Goal: Task Accomplishment & Management: Use online tool/utility

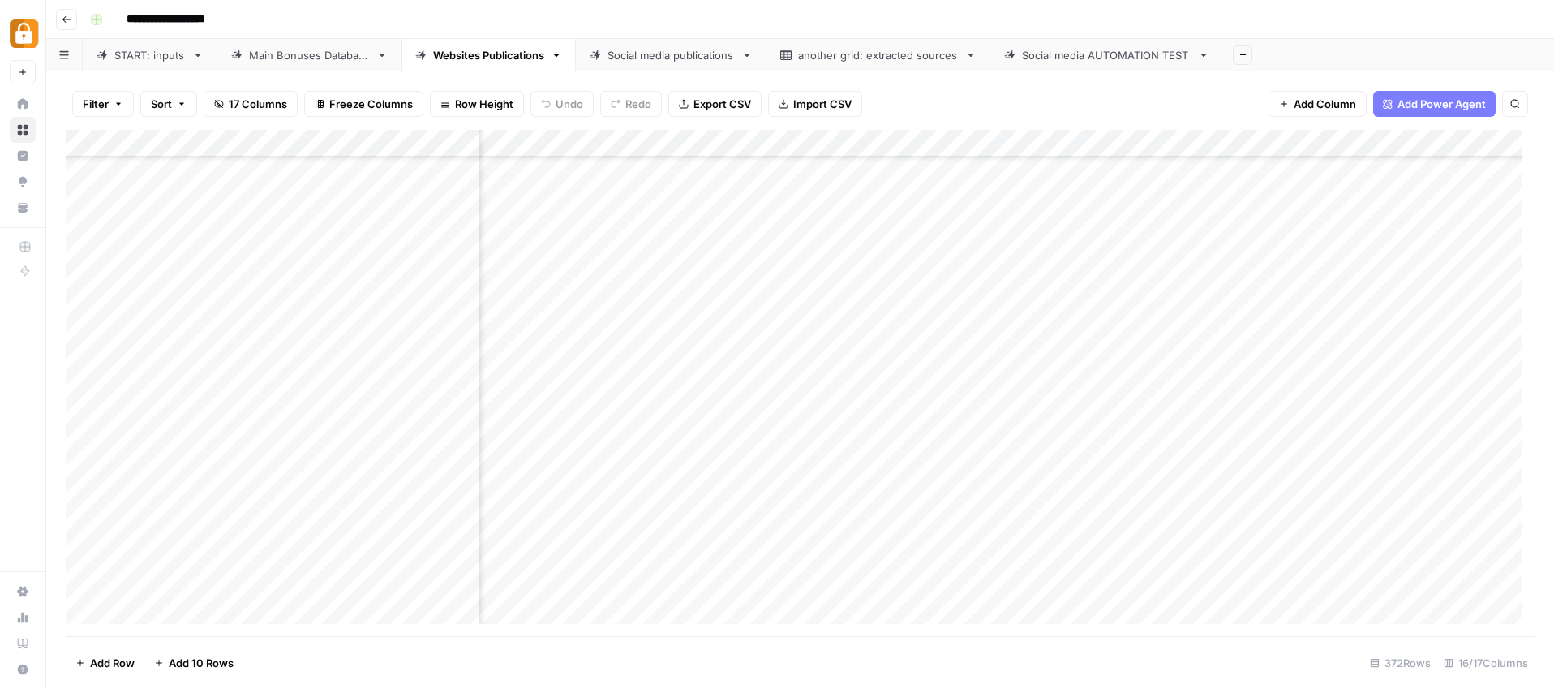
scroll to position [9654, 144]
click at [313, 61] on div "Main Bonuses Database" at bounding box center [309, 55] width 121 height 16
click at [466, 43] on link "Websites Publications" at bounding box center [489, 55] width 174 height 32
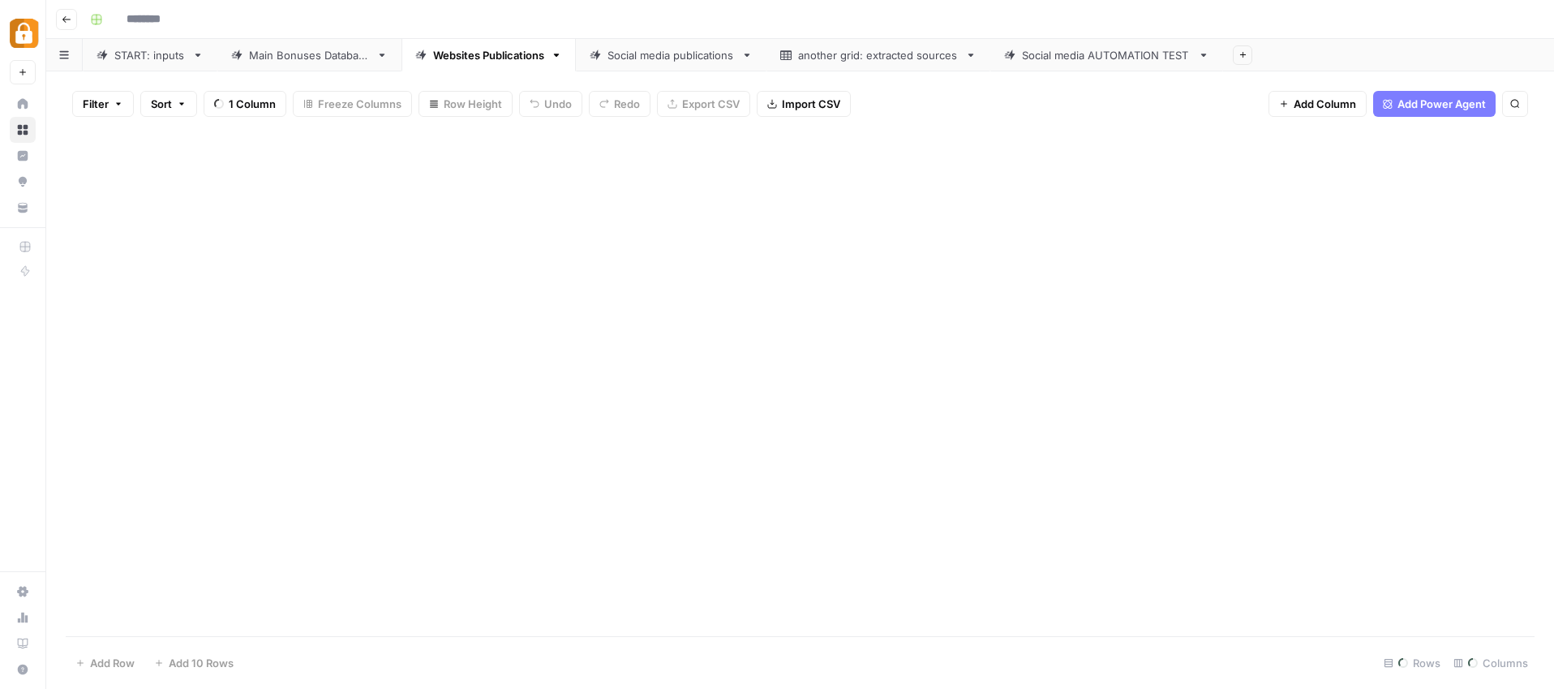
type input "**********"
click at [467, 54] on div "Websites Publications" at bounding box center [488, 55] width 111 height 16
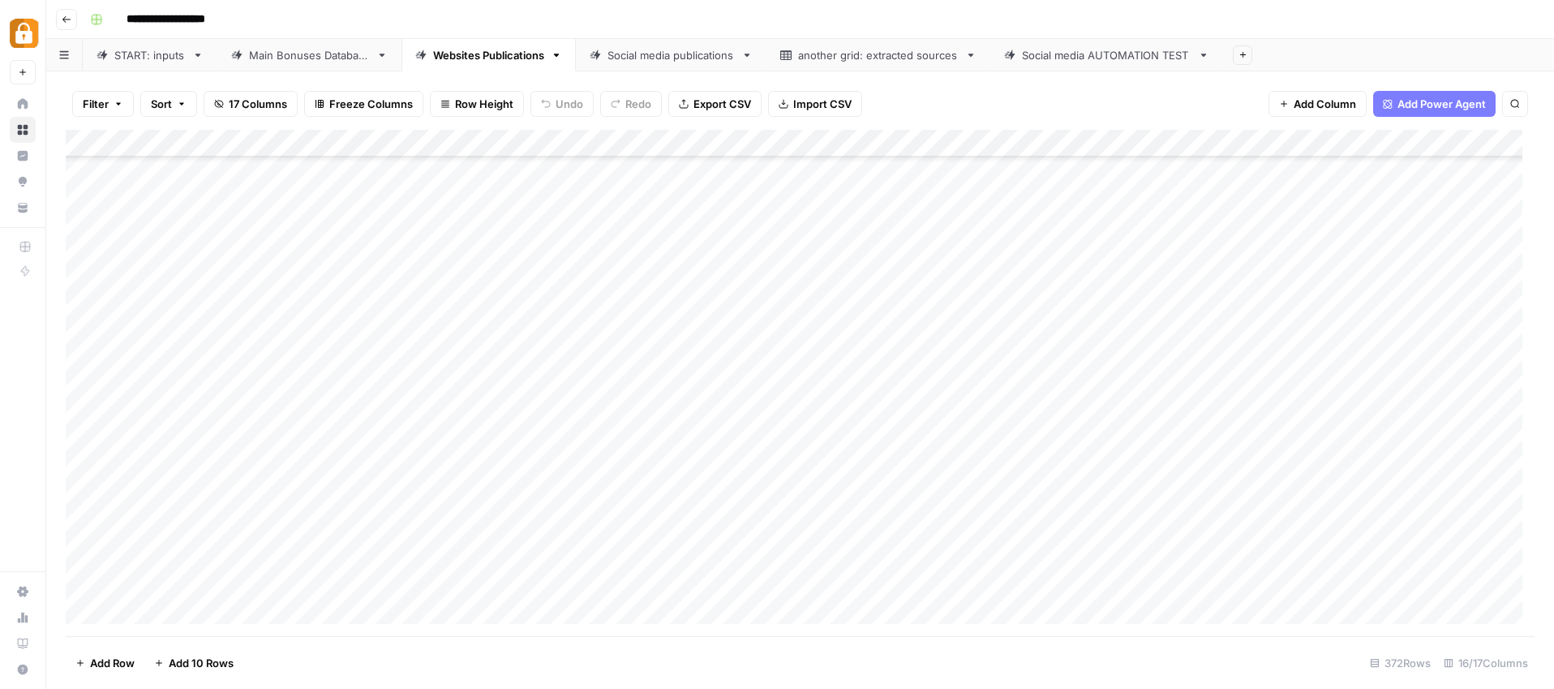
scroll to position [9541, 0]
click at [173, 62] on div "START: inputs" at bounding box center [149, 55] width 71 height 16
click at [258, 51] on div "Main Bonuses Database" at bounding box center [309, 55] width 121 height 16
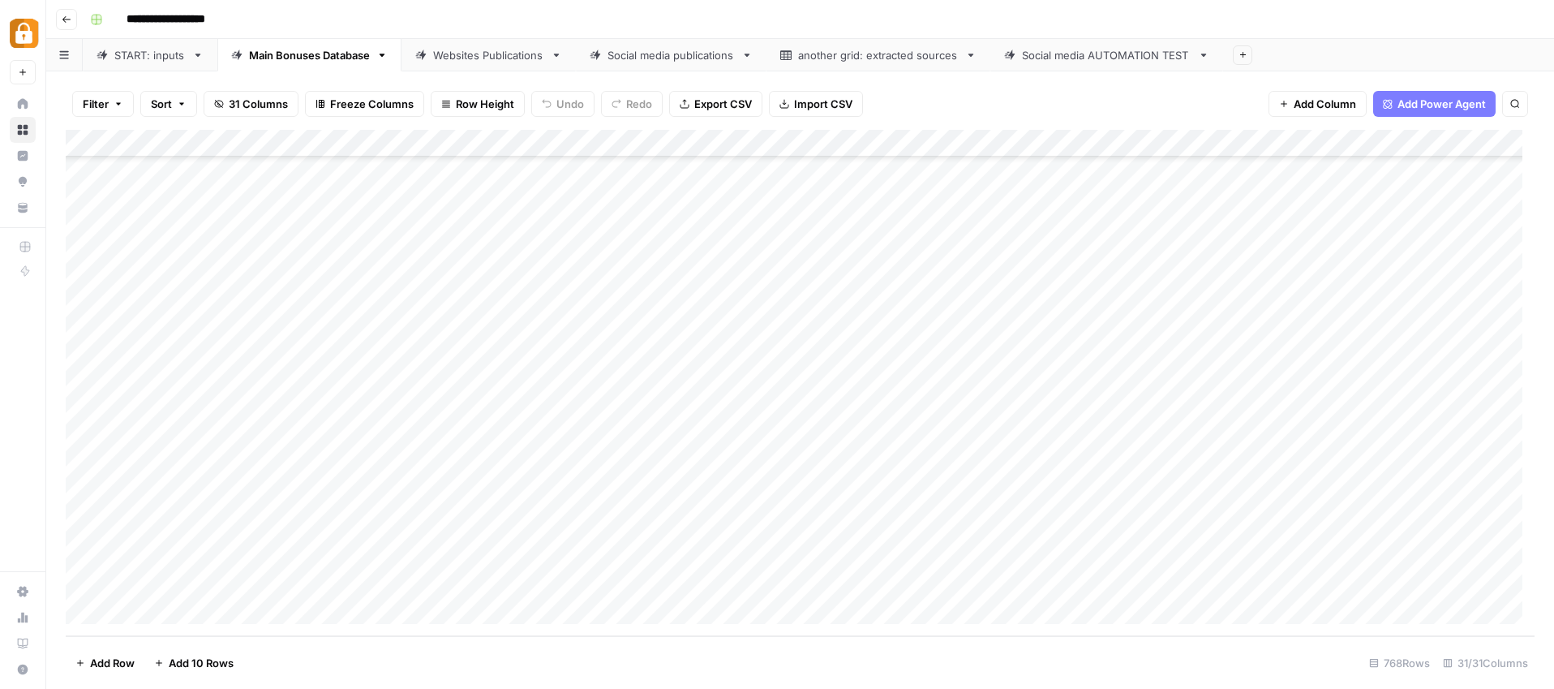
click at [120, 262] on div "Add Column" at bounding box center [800, 383] width 1469 height 506
click at [452, 54] on div "Websites Publications" at bounding box center [488, 55] width 111 height 16
click at [326, 58] on div "Main Bonuses Database" at bounding box center [309, 55] width 121 height 16
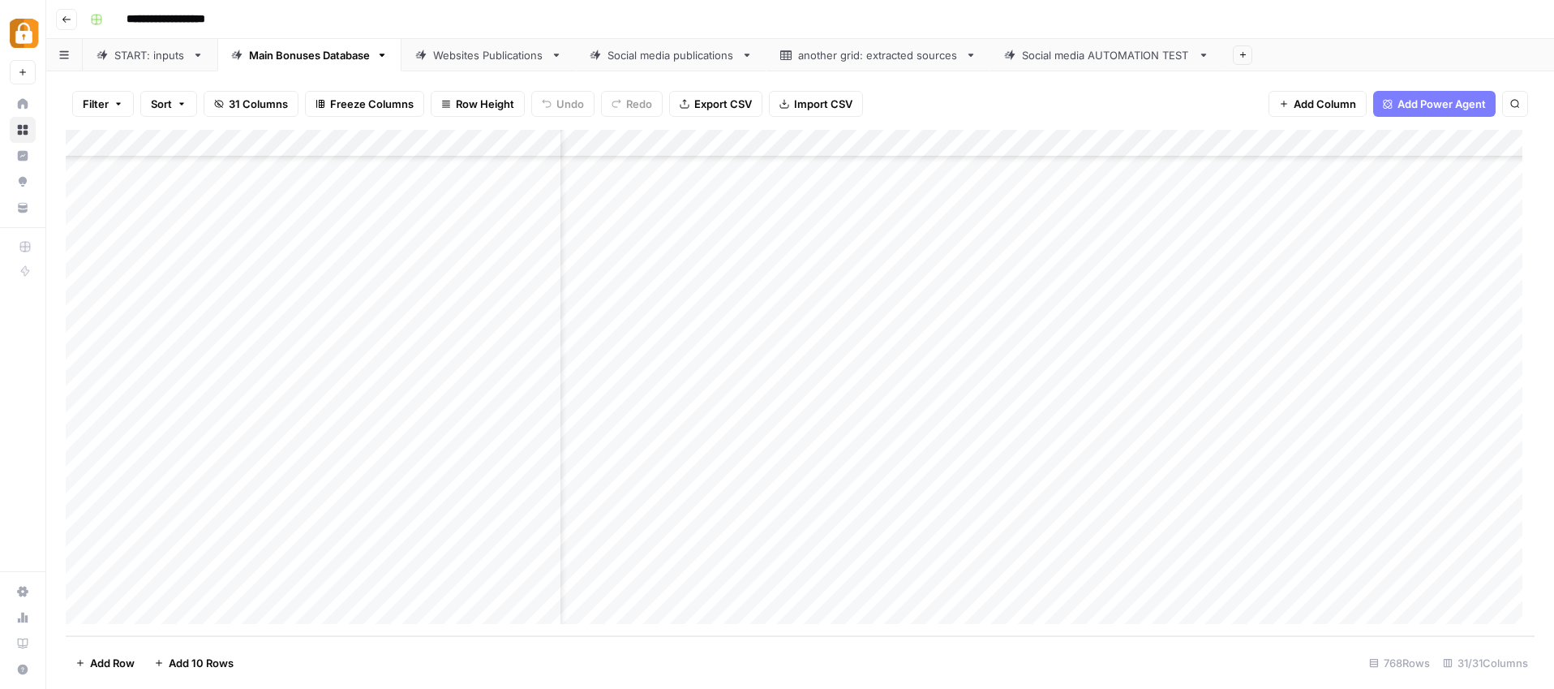
scroll to position [20743, 0]
click at [480, 55] on div "Websites Publications" at bounding box center [488, 55] width 111 height 16
click at [1193, 439] on div "Add Column" at bounding box center [800, 383] width 1469 height 506
click at [1251, 438] on div "Add Column" at bounding box center [800, 383] width 1469 height 506
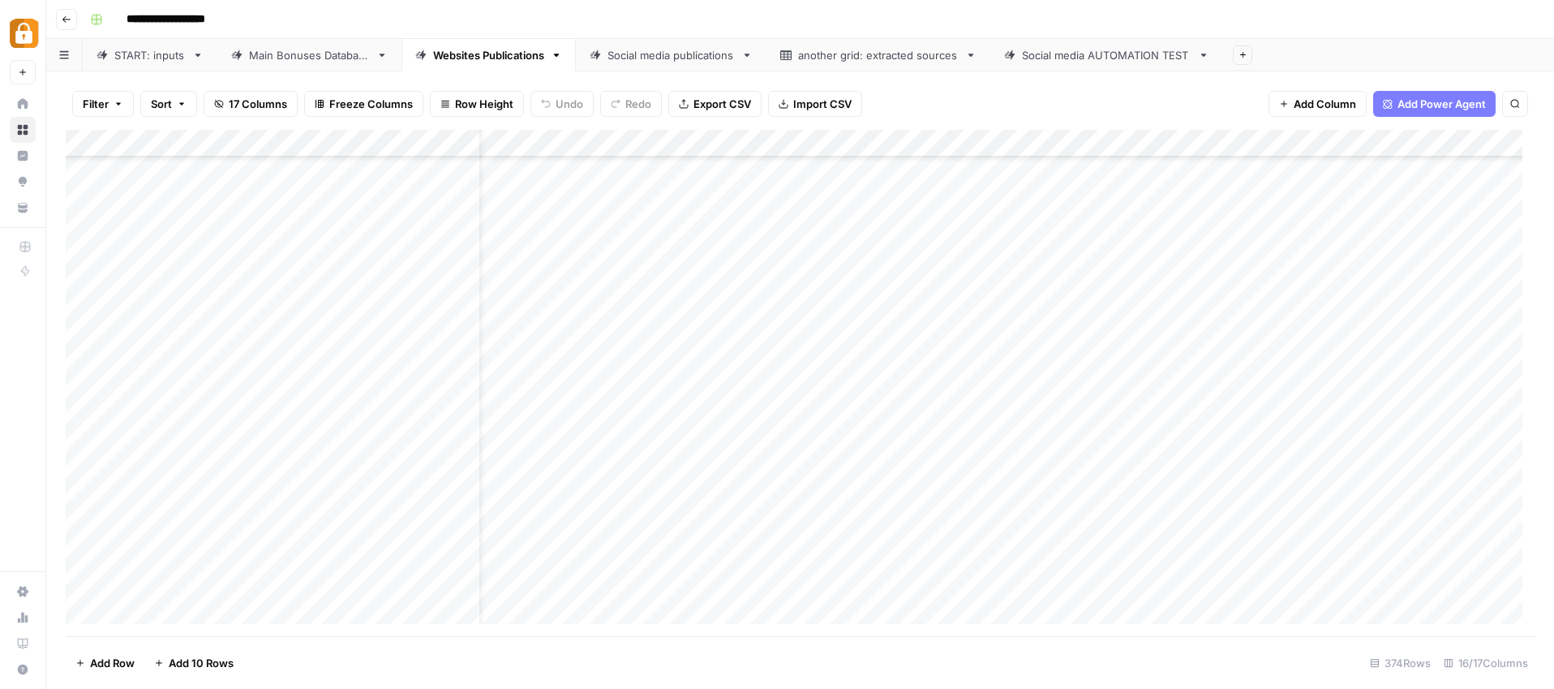
scroll to position [9465, 0]
click at [320, 60] on div "Main Bonuses Database" at bounding box center [309, 55] width 121 height 16
click at [1313, 282] on div "Add Column" at bounding box center [800, 383] width 1469 height 506
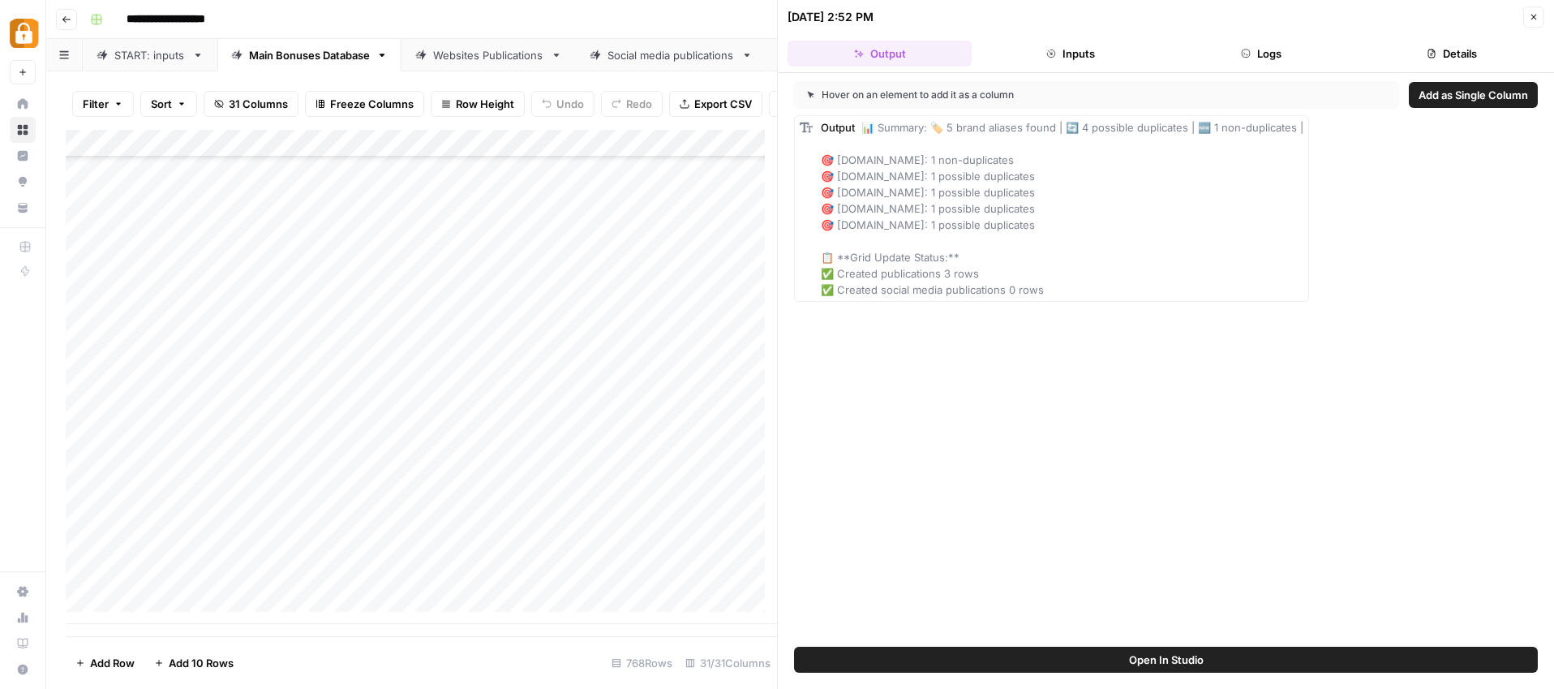
click at [1247, 53] on icon "button" at bounding box center [1246, 54] width 10 height 10
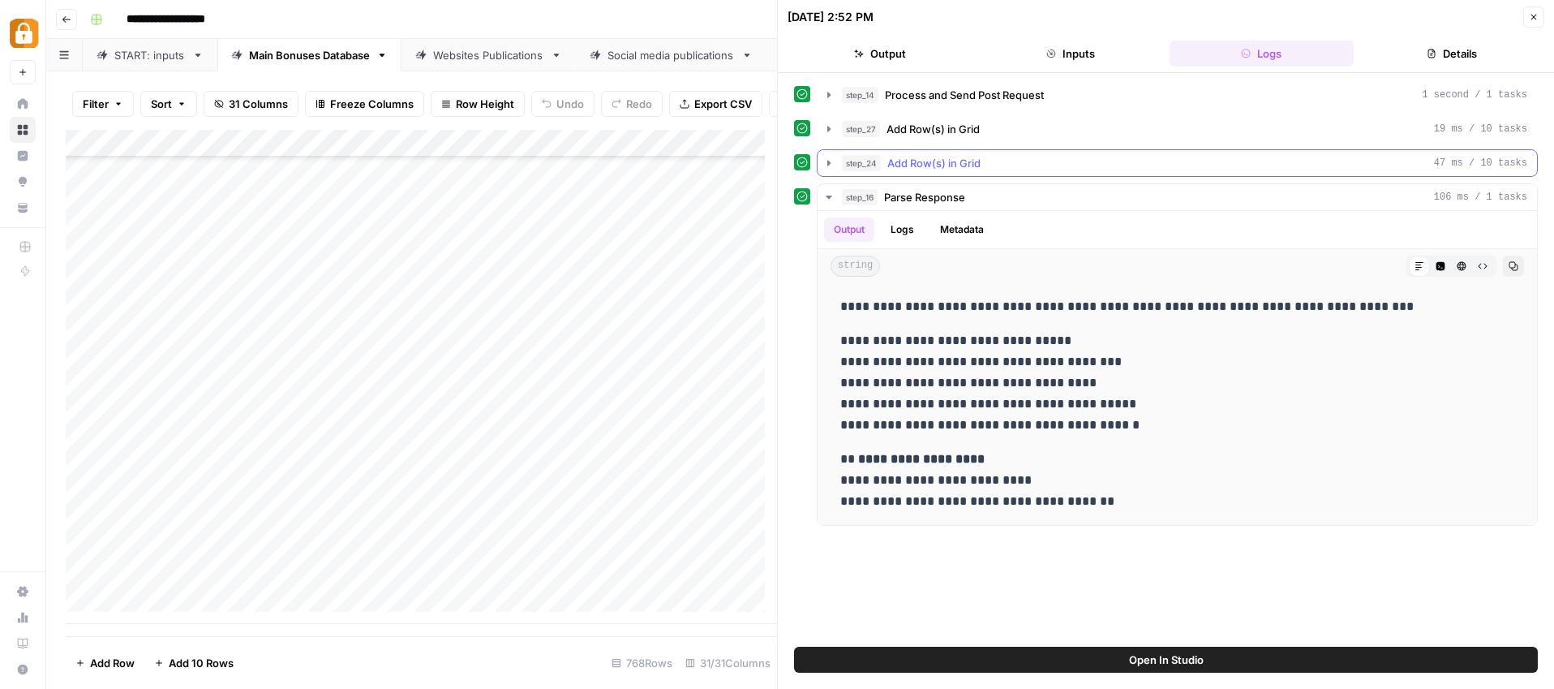
click at [829, 162] on icon "button" at bounding box center [828, 163] width 3 height 6
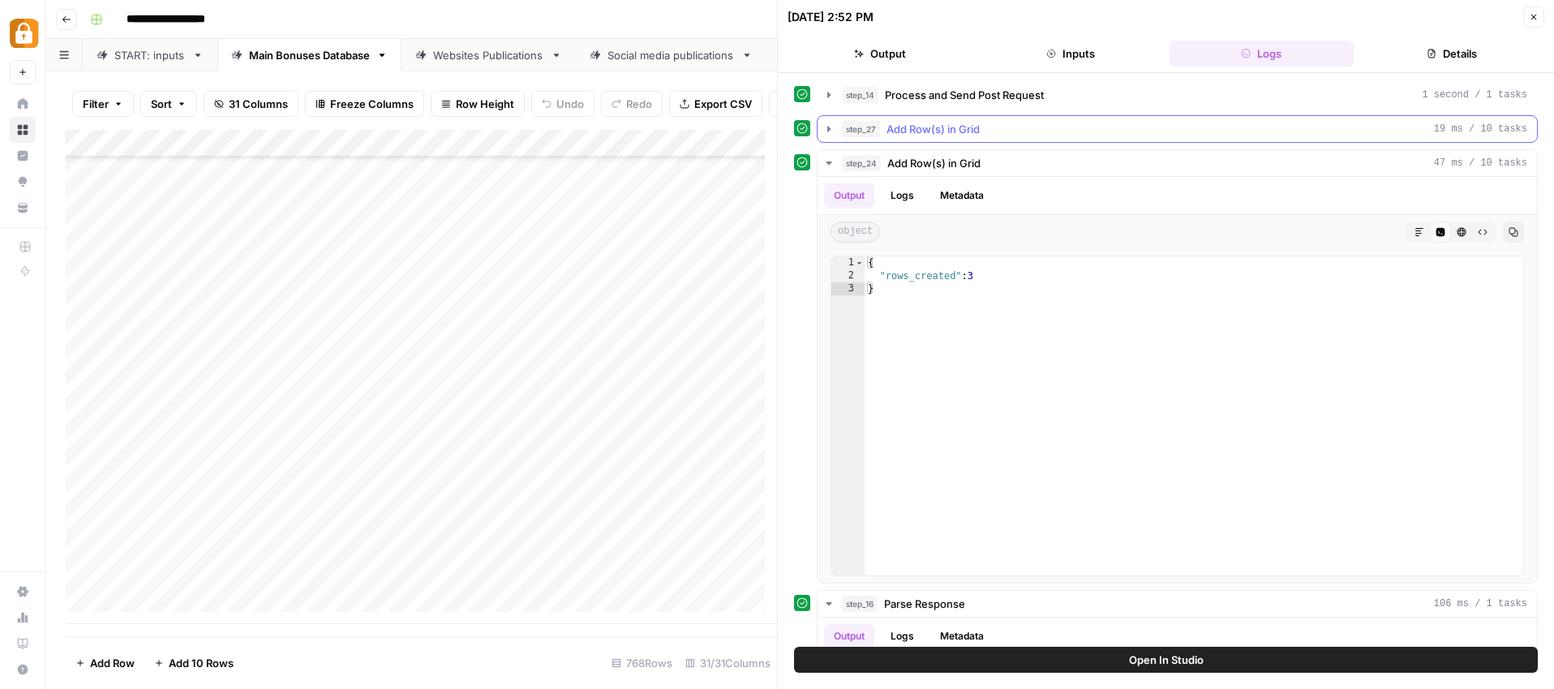
click at [831, 130] on icon "button" at bounding box center [829, 129] width 13 height 13
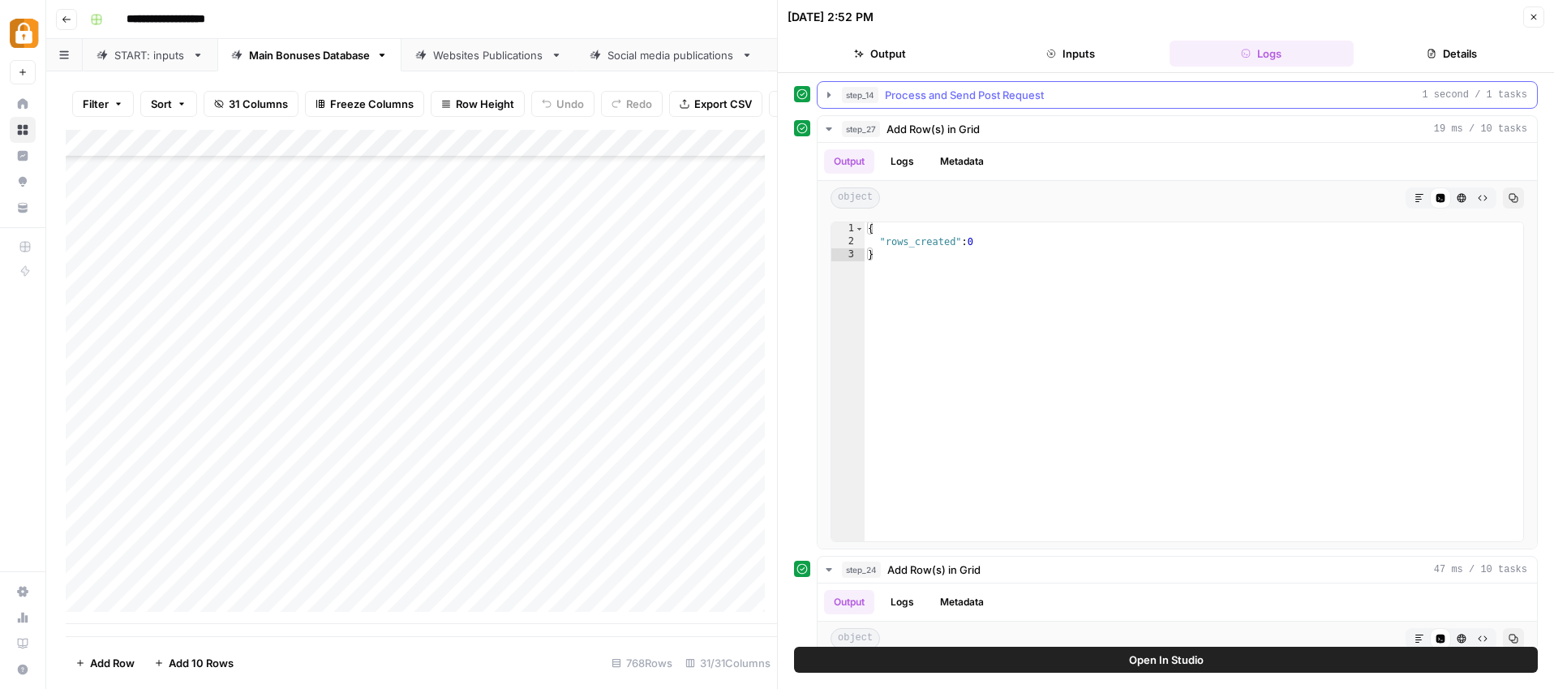
click at [827, 95] on icon "button" at bounding box center [828, 95] width 3 height 6
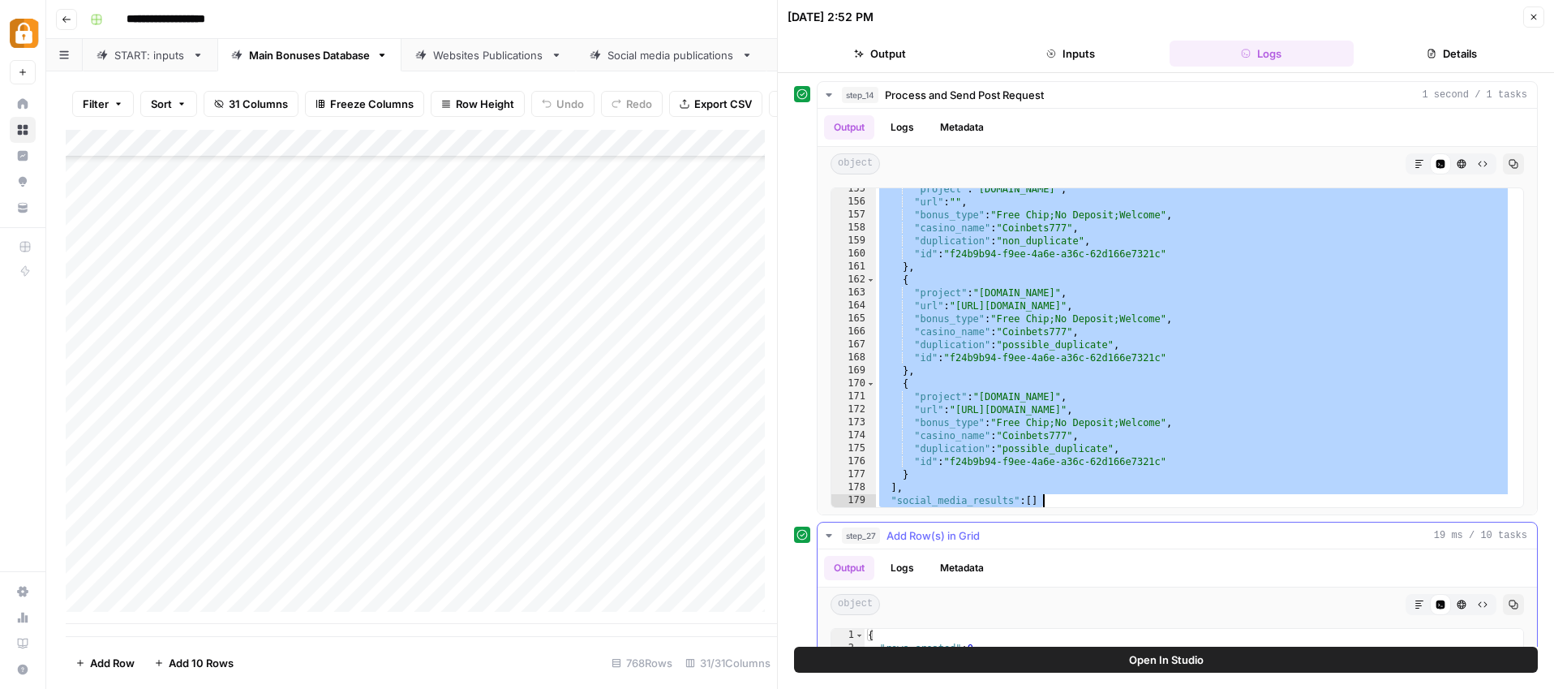
scroll to position [2057, 0]
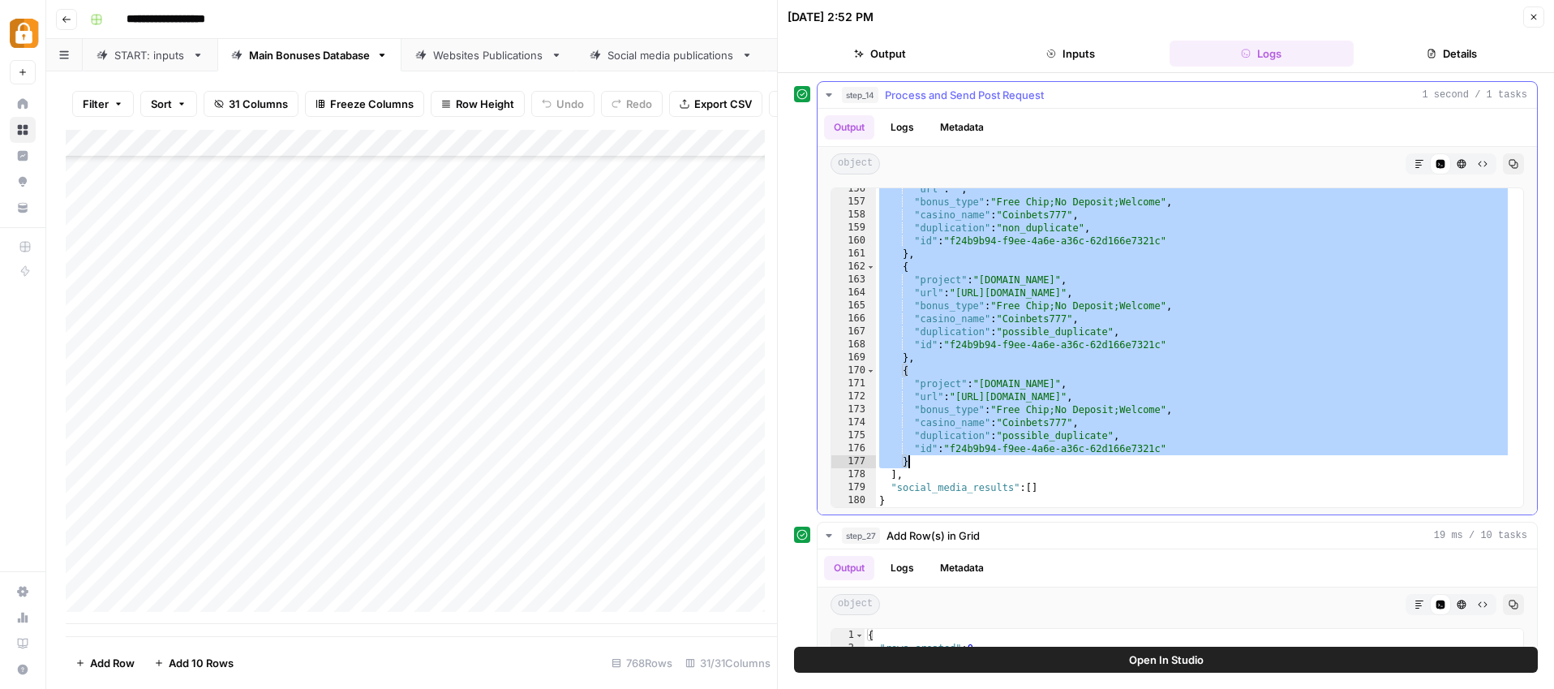
drag, startPoint x: 937, startPoint y: 416, endPoint x: 1149, endPoint y: 459, distance: 216.1
click at [1149, 459] on div ""url" : "" , "bonus_type" : "Free Chip;No Deposit;Welcome" , "casino_name" : "C…" at bounding box center [1193, 355] width 635 height 345
type textarea "**********"
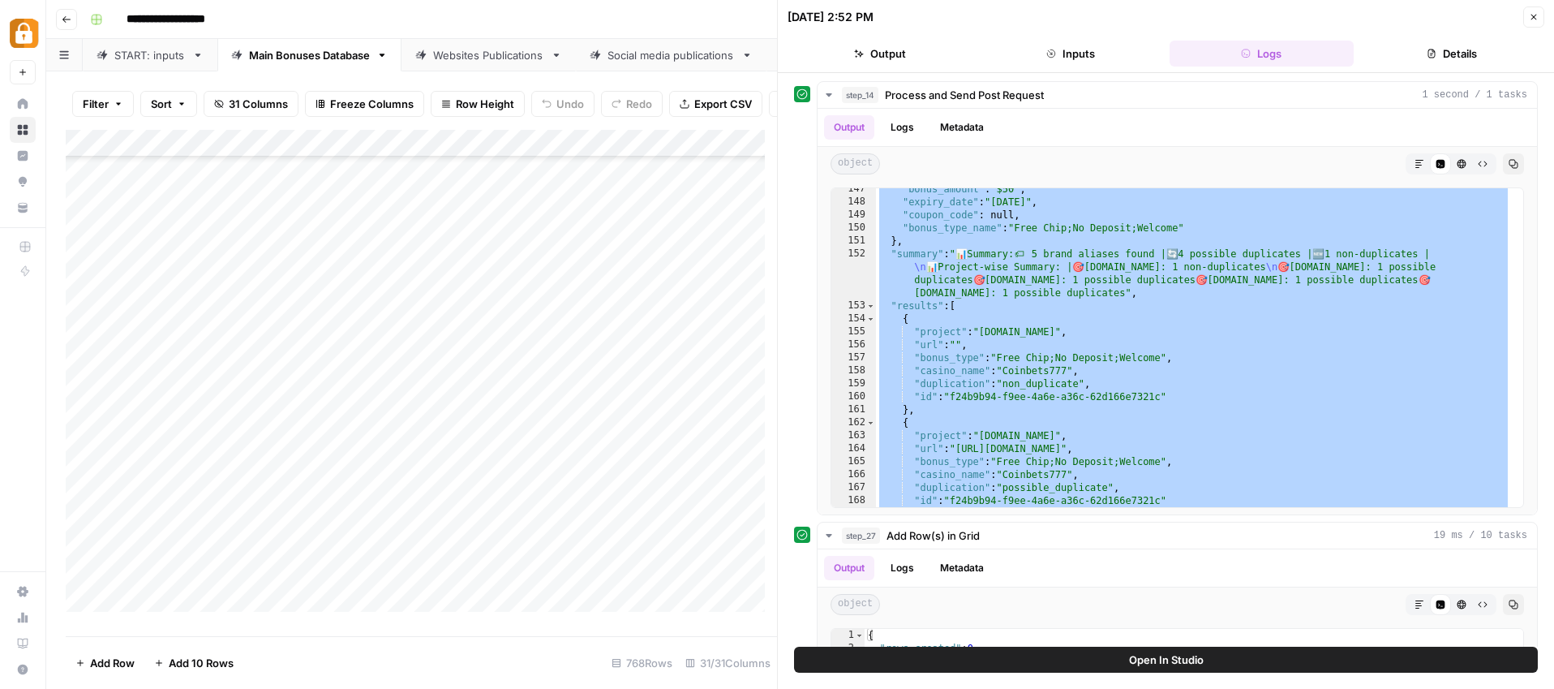
scroll to position [19305, 0]
click at [506, 62] on div "Websites Publications" at bounding box center [488, 55] width 111 height 16
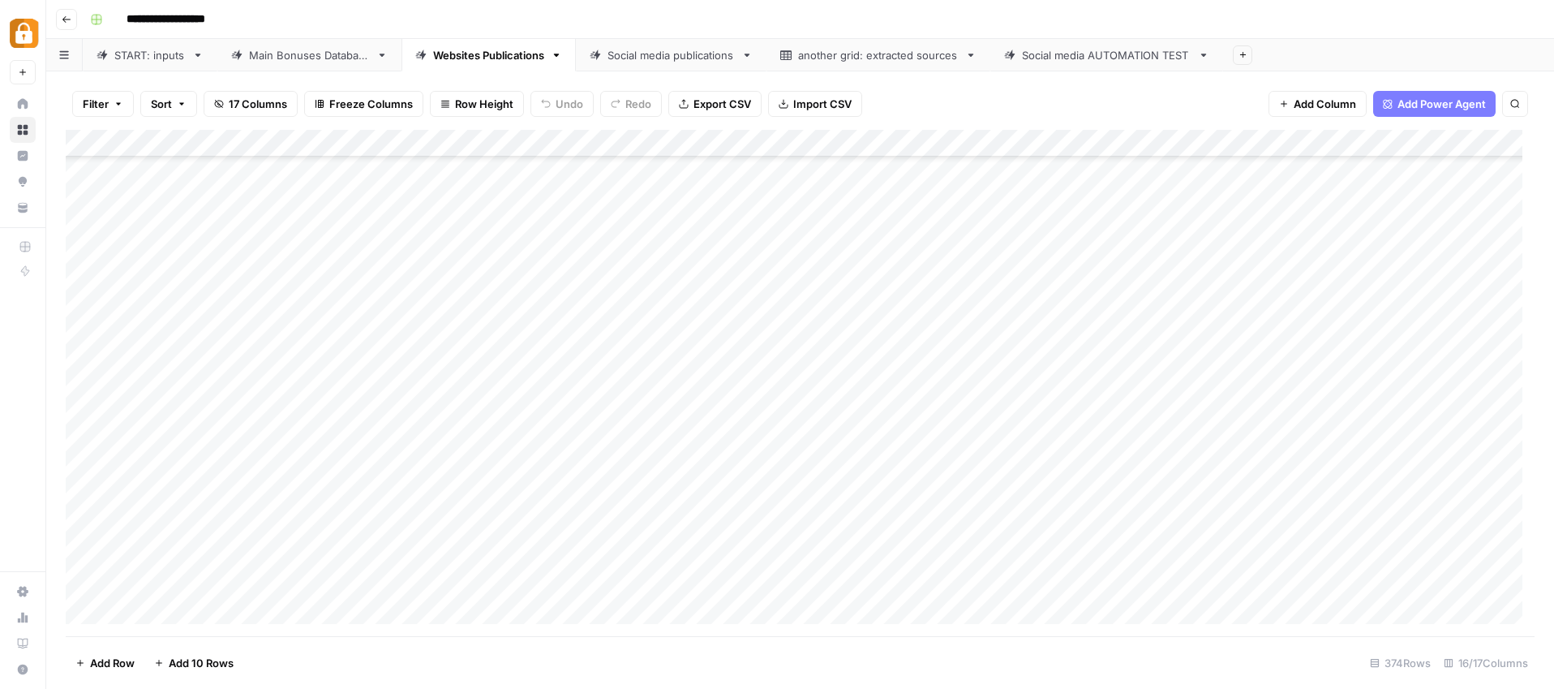
scroll to position [9661, 0]
click at [1165, 270] on div "Add Column" at bounding box center [800, 383] width 1469 height 506
click at [1167, 300] on div "Add Column" at bounding box center [800, 383] width 1469 height 506
click at [570, 329] on div "Add Column" at bounding box center [800, 383] width 1469 height 506
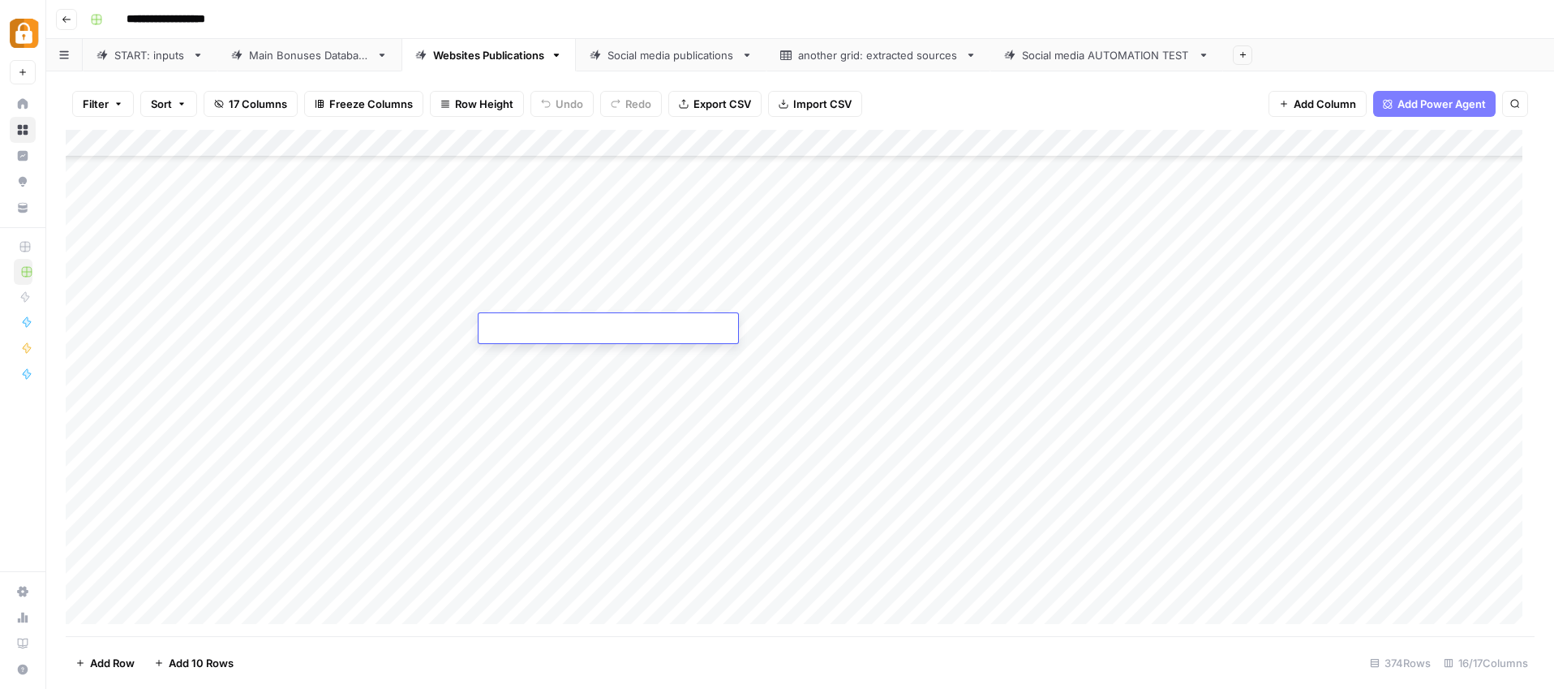
type textarea "**********"
click at [576, 367] on div "Add Column" at bounding box center [800, 383] width 1469 height 506
click at [524, 303] on div "Add Column" at bounding box center [800, 383] width 1469 height 506
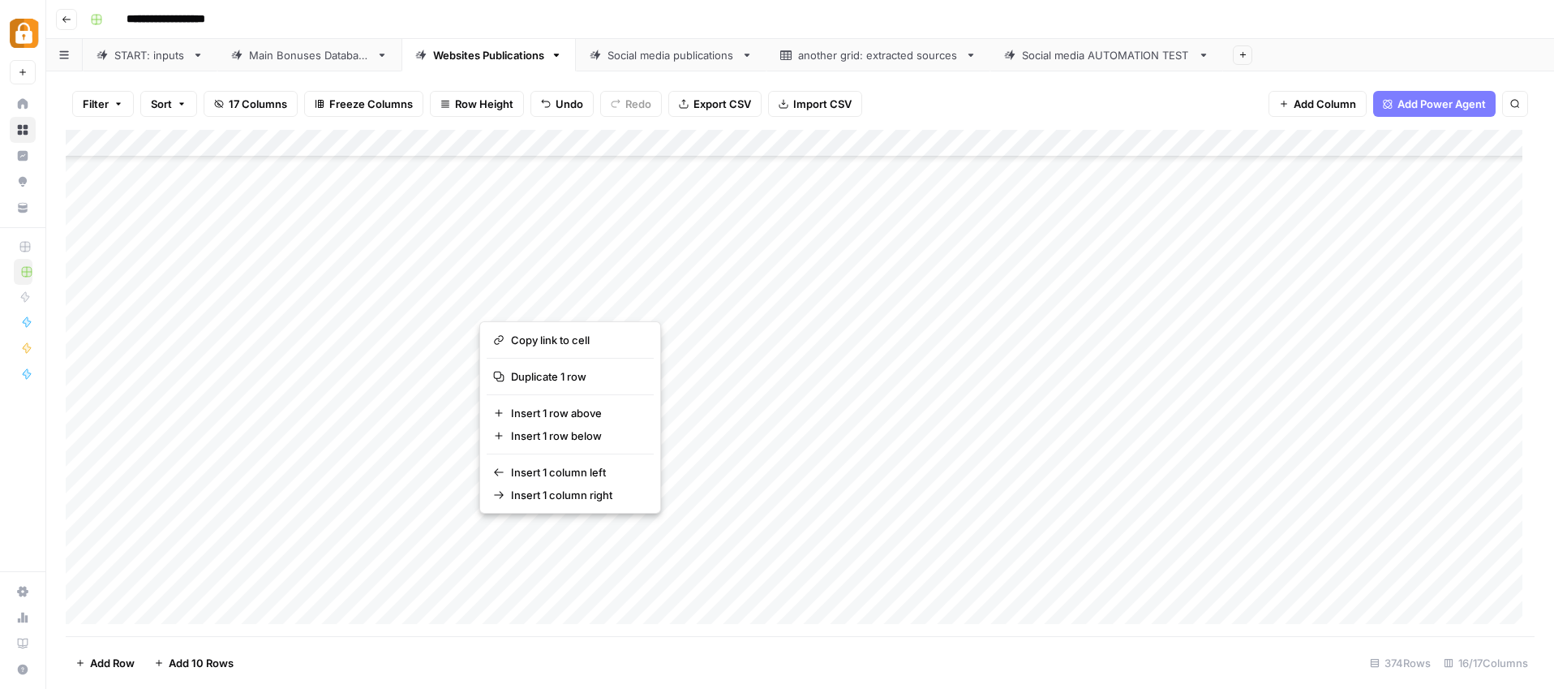
click at [530, 299] on button "button" at bounding box center [594, 300] width 230 height 28
click at [529, 299] on button "button" at bounding box center [594, 300] width 230 height 28
click at [536, 333] on span "Copy link to cell" at bounding box center [576, 340] width 130 height 16
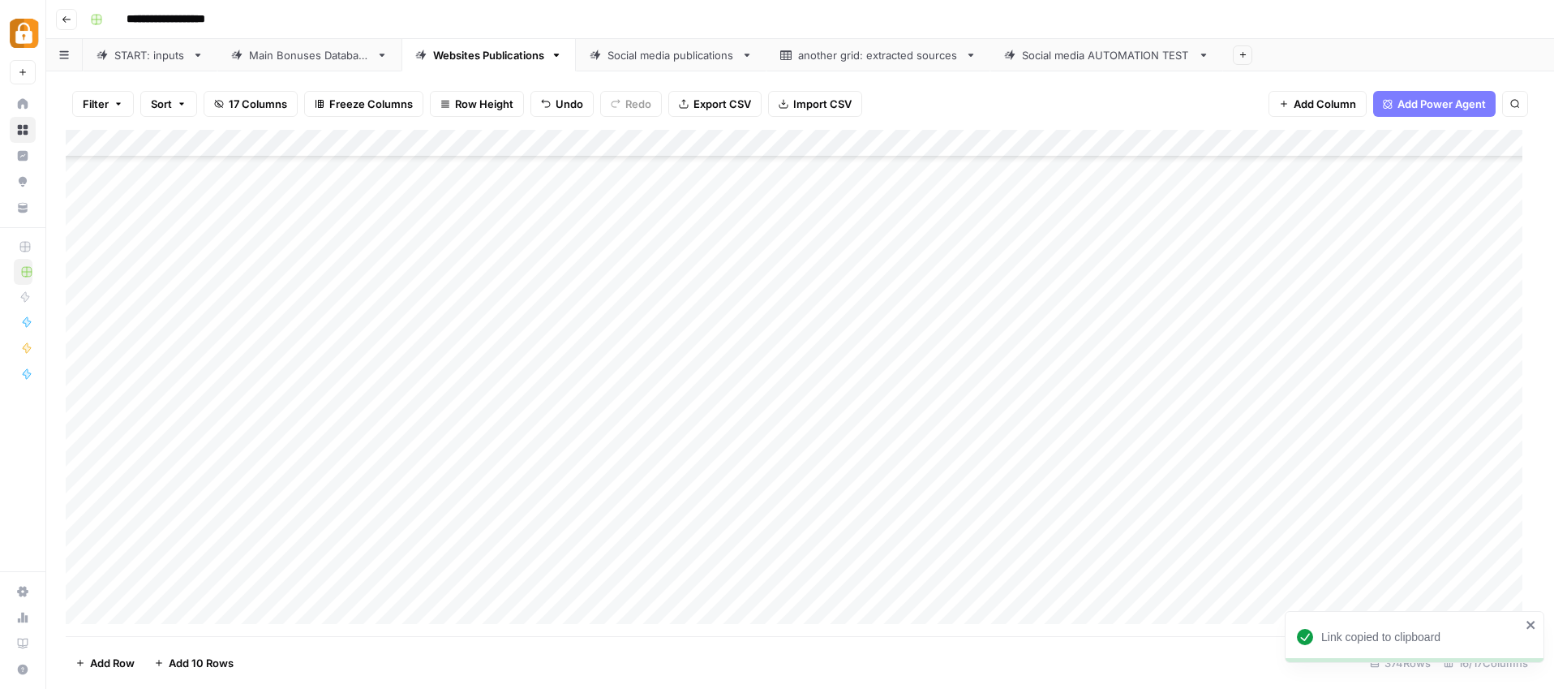
click at [541, 301] on div "Add Column" at bounding box center [800, 383] width 1469 height 506
type textarea "**********"
click at [539, 272] on div "Add Column" at bounding box center [800, 383] width 1469 height 506
click at [321, 62] on div "Main Bonuses Database" at bounding box center [309, 55] width 121 height 16
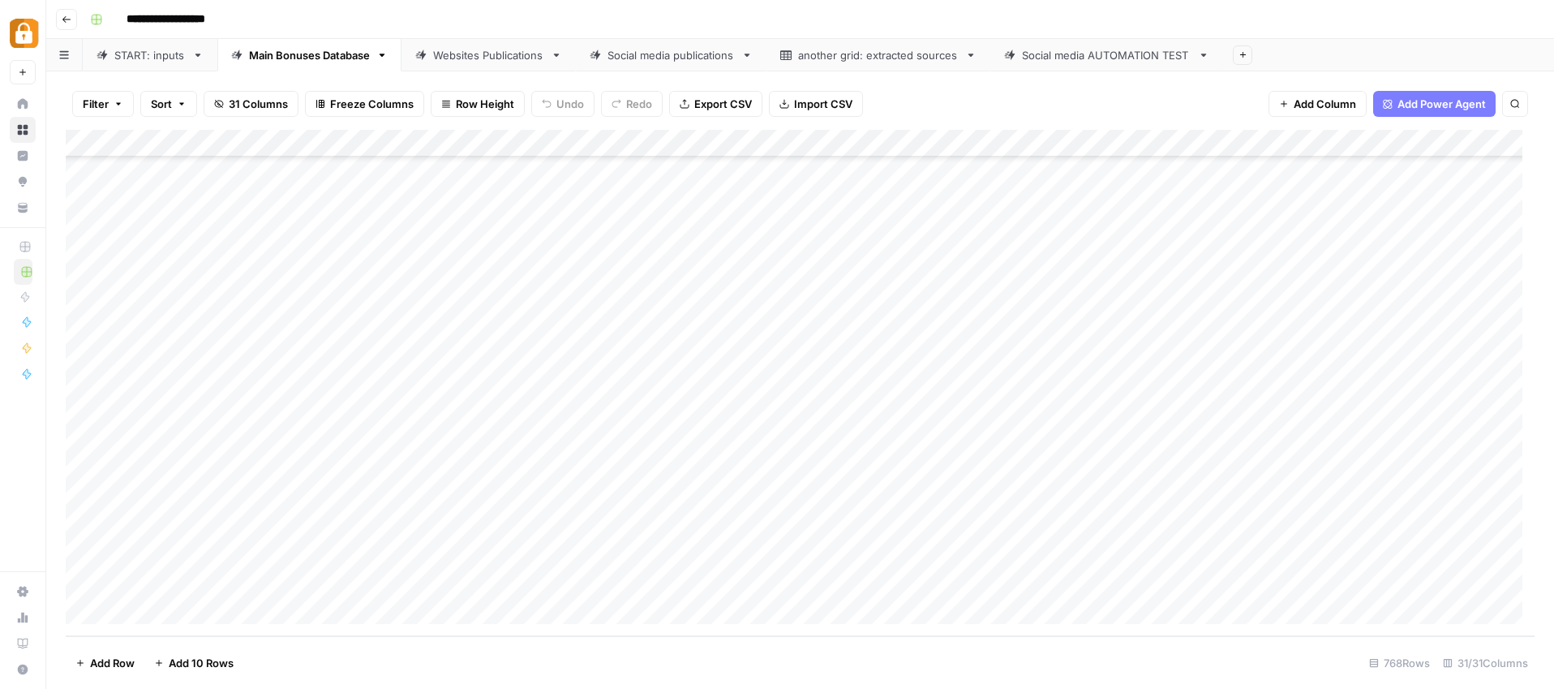
click at [1426, 279] on div "Add Column" at bounding box center [800, 383] width 1469 height 506
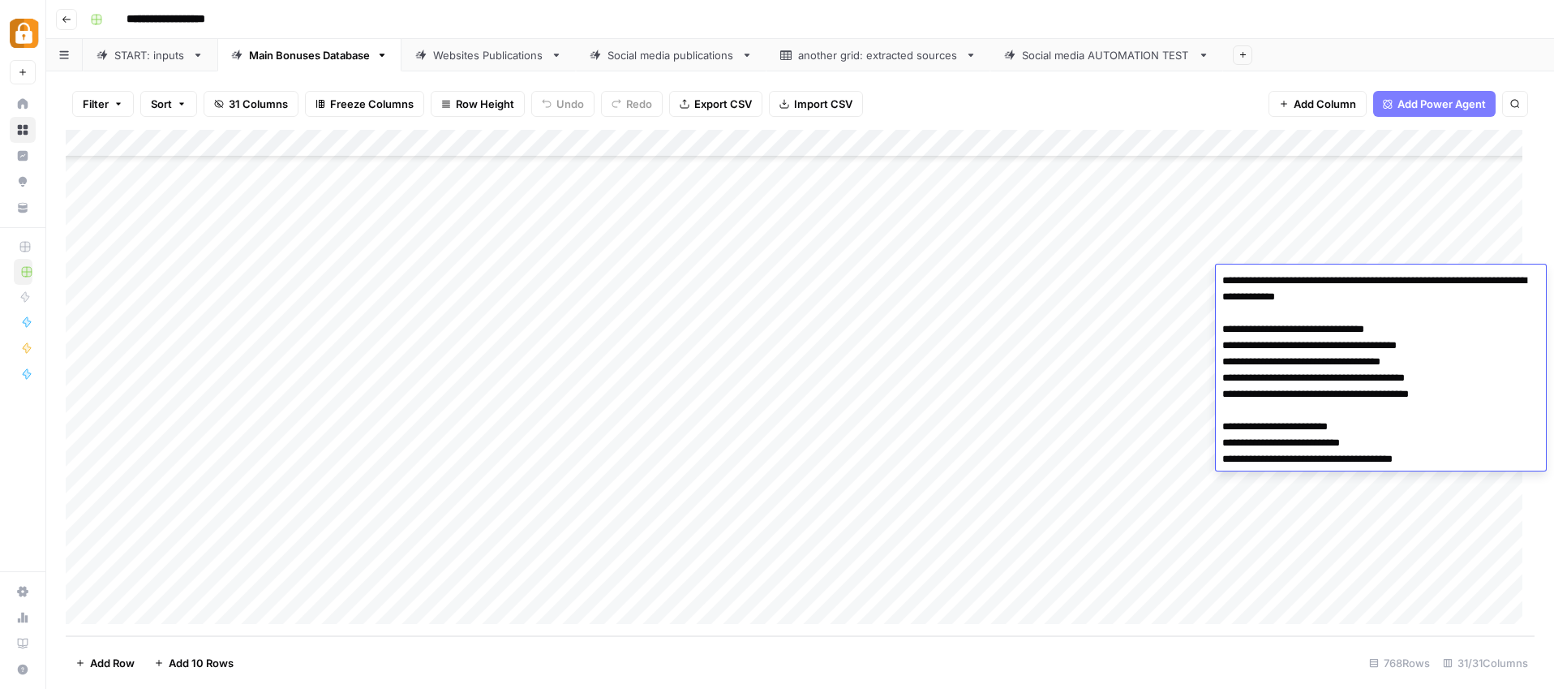
drag, startPoint x: 1245, startPoint y: 328, endPoint x: 1399, endPoint y: 323, distance: 154.2
click at [1399, 323] on textarea "**********" at bounding box center [1381, 369] width 330 height 201
click at [445, 60] on div "Websites Publications" at bounding box center [488, 55] width 111 height 16
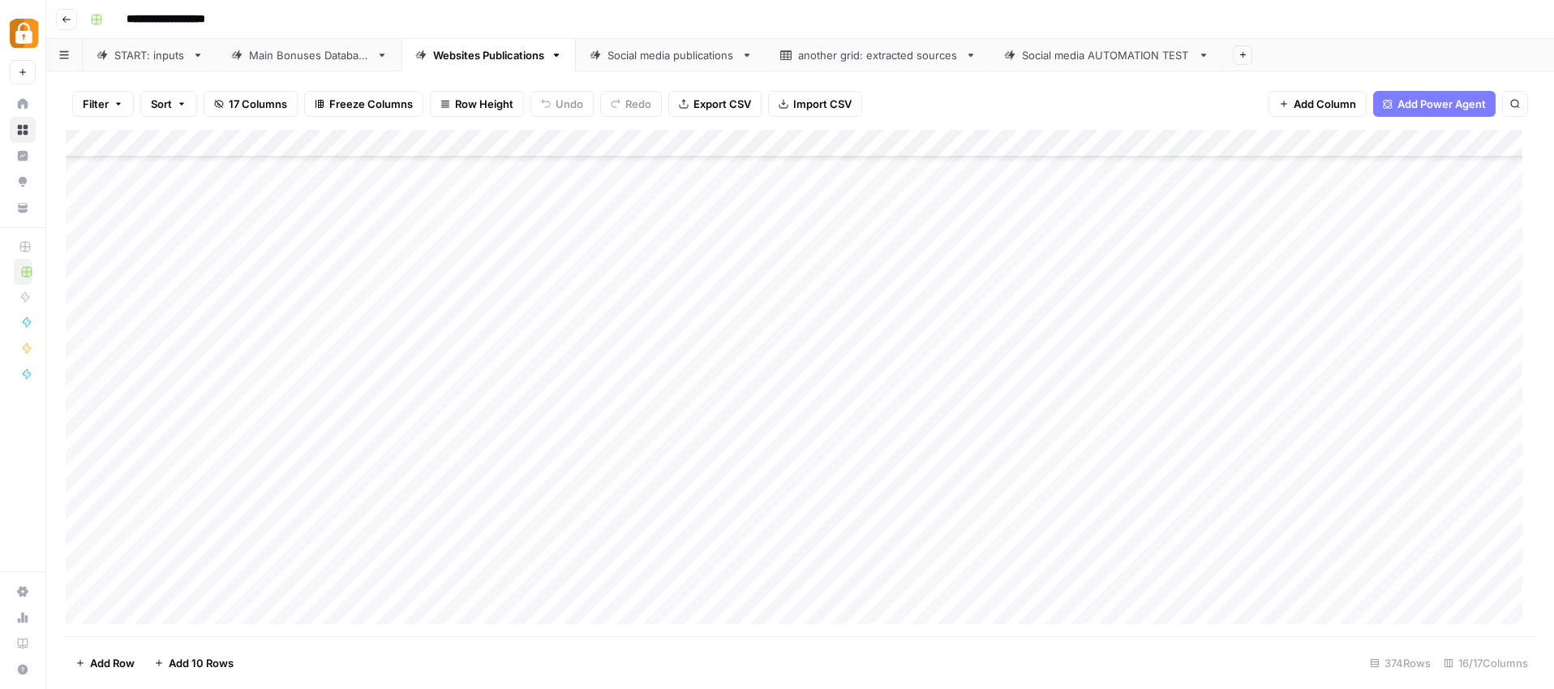
scroll to position [9677, 0]
click at [1346, 282] on div "Add Column" at bounding box center [800, 383] width 1469 height 506
click at [849, 285] on div "Add Column" at bounding box center [800, 383] width 1469 height 506
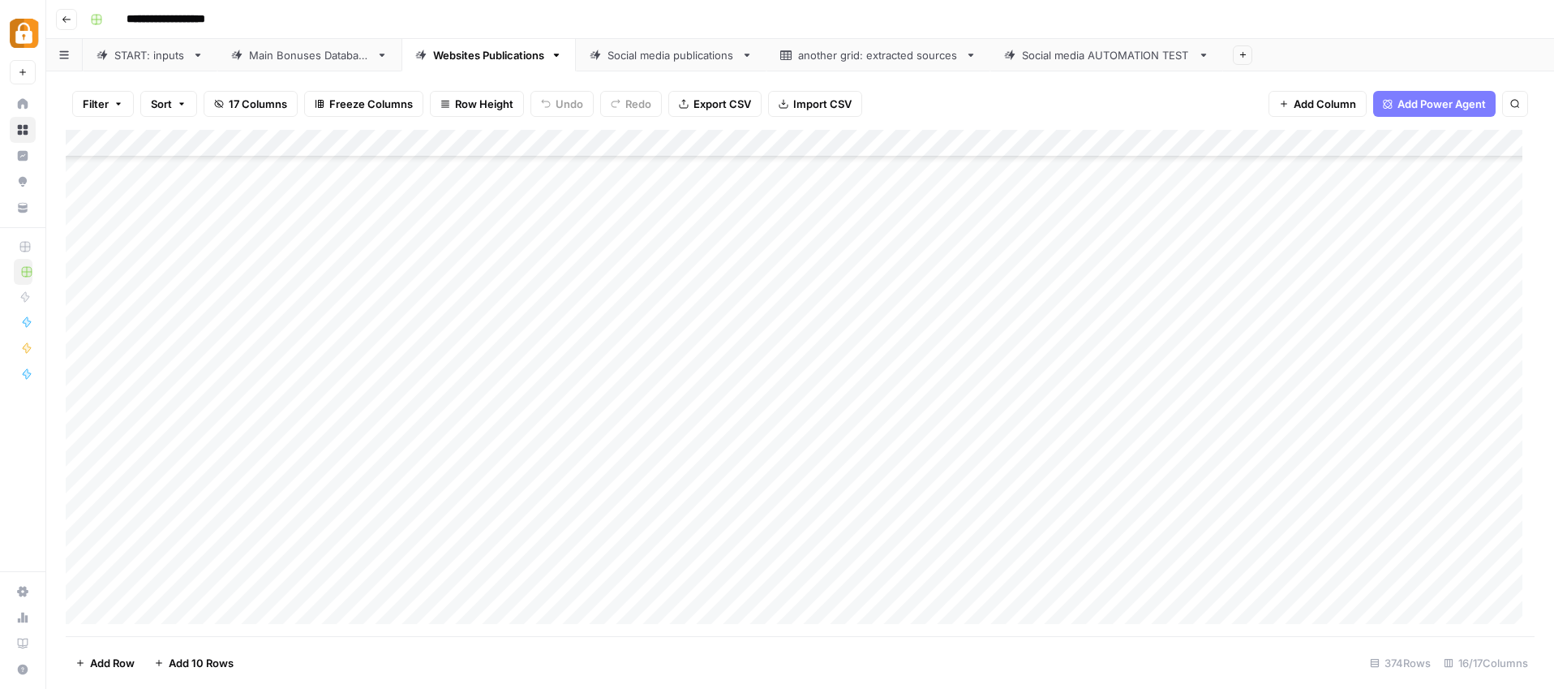
click at [1018, 291] on div "Add Column" at bounding box center [800, 383] width 1469 height 506
click at [1300, 280] on div "Add Column" at bounding box center [800, 383] width 1469 height 506
drag, startPoint x: 1316, startPoint y: 286, endPoint x: 1459, endPoint y: 284, distance: 142.8
click at [1459, 284] on textarea "**********" at bounding box center [1384, 294] width 325 height 39
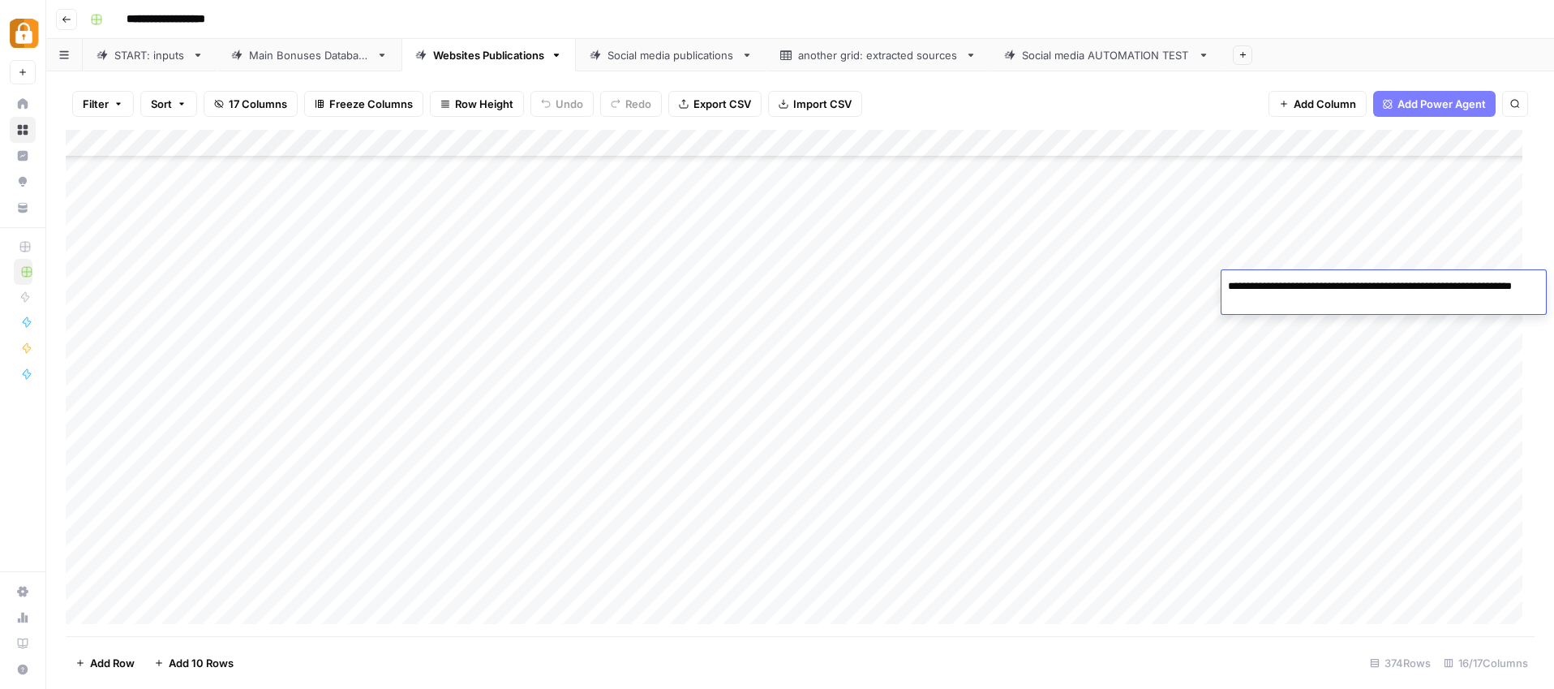
click at [1290, 296] on textarea "**********" at bounding box center [1384, 294] width 325 height 39
click at [1322, 285] on textarea "**********" at bounding box center [1384, 294] width 325 height 39
drag, startPoint x: 1273, startPoint y: 285, endPoint x: 1284, endPoint y: 284, distance: 11.4
click at [1284, 284] on textarea "**********" at bounding box center [1384, 294] width 325 height 39
click at [1321, 284] on textarea "**********" at bounding box center [1384, 294] width 325 height 39
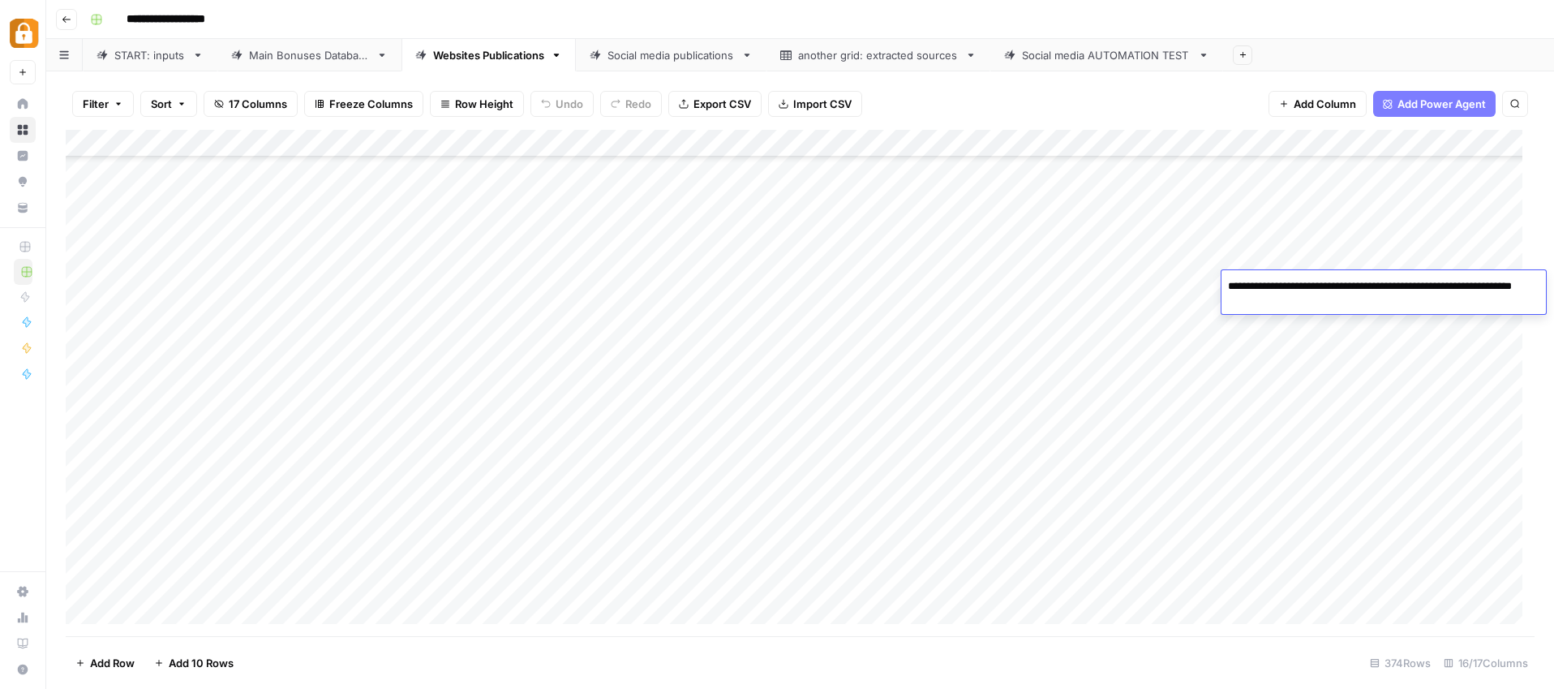
drag, startPoint x: 1378, startPoint y: 284, endPoint x: 1425, endPoint y: 281, distance: 48.0
click at [1425, 281] on textarea "**********" at bounding box center [1384, 294] width 325 height 39
type textarea "**********"
click at [1366, 336] on div "Add Column" at bounding box center [800, 383] width 1469 height 506
click at [1373, 313] on div "Add Column" at bounding box center [800, 383] width 1469 height 506
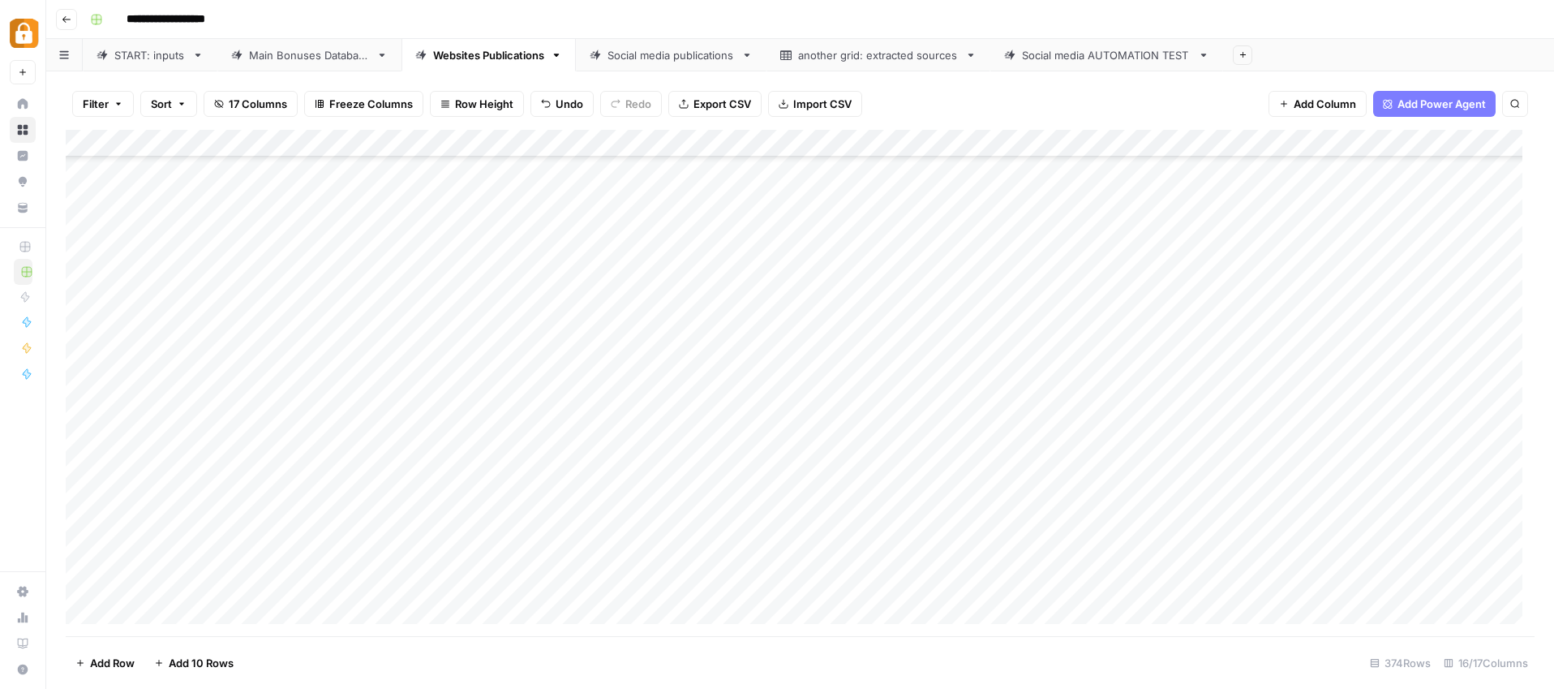
click at [1373, 313] on div "Add Column" at bounding box center [800, 383] width 1469 height 506
click at [1368, 336] on div "Add Column" at bounding box center [800, 383] width 1469 height 506
click at [1340, 312] on div "Add Column" at bounding box center [800, 383] width 1469 height 506
click at [1315, 333] on div "Add Column" at bounding box center [800, 383] width 1469 height 506
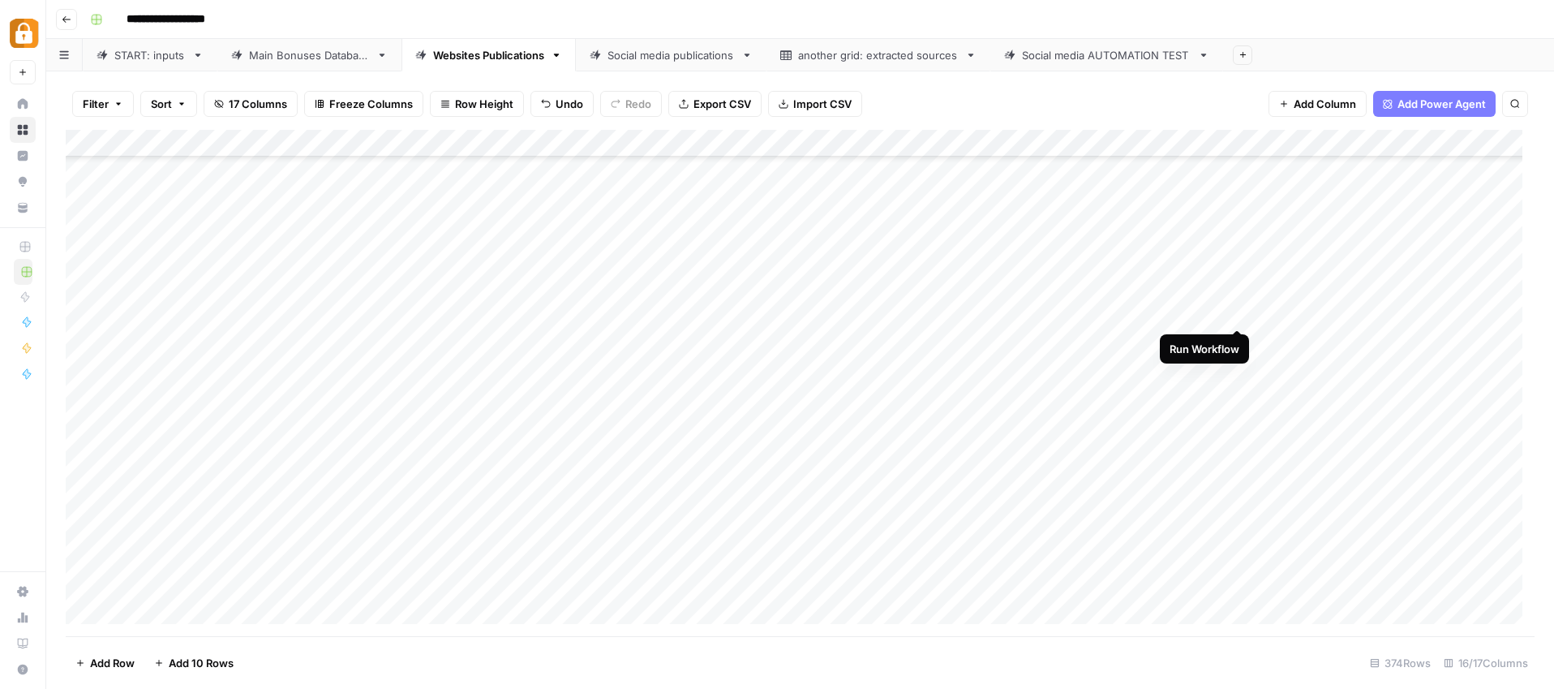
click at [1237, 313] on div "Add Column" at bounding box center [800, 383] width 1469 height 506
click at [1366, 257] on div "Add Column" at bounding box center [800, 383] width 1469 height 506
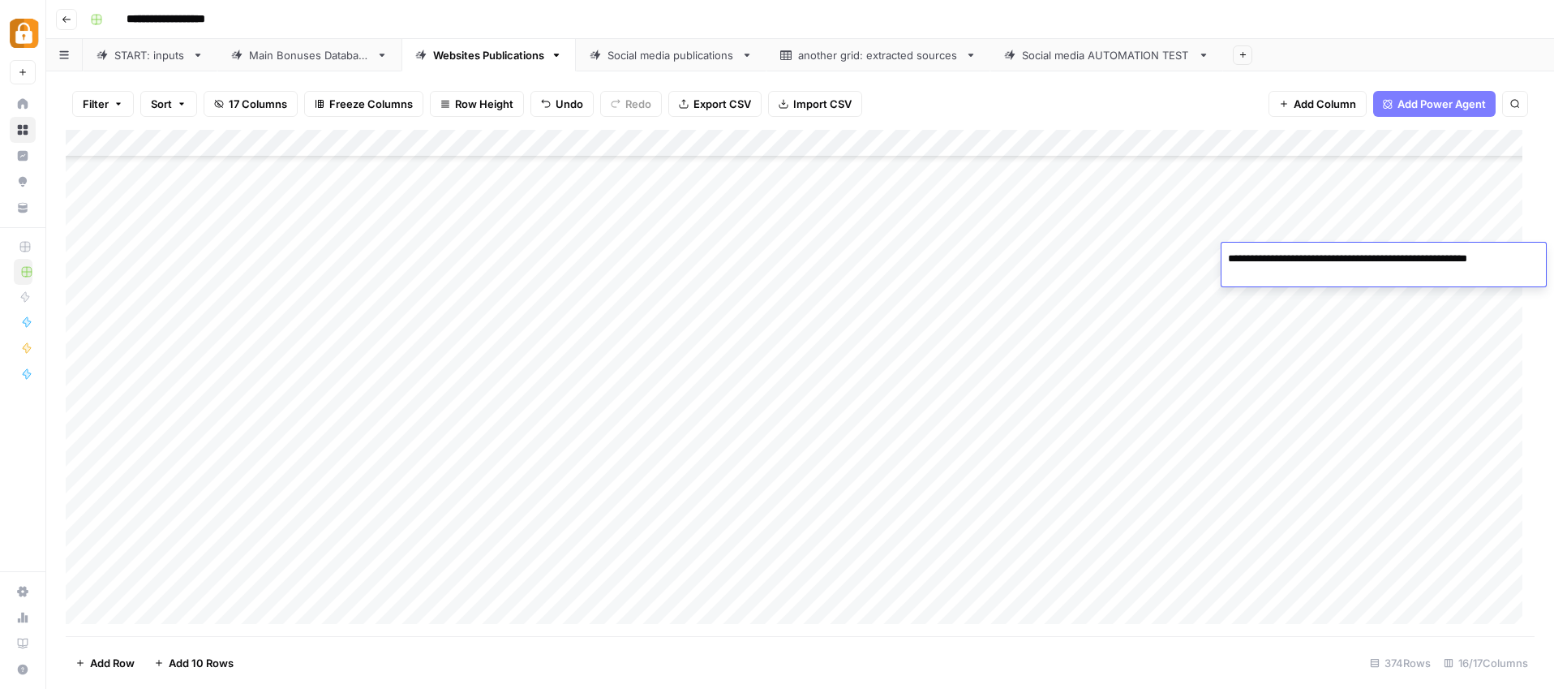
drag, startPoint x: 1387, startPoint y: 259, endPoint x: 1436, endPoint y: 256, distance: 48.8
click at [1436, 256] on textarea "**********" at bounding box center [1384, 266] width 325 height 39
type textarea "**********"
click at [1359, 311] on div "Add Column" at bounding box center [800, 383] width 1469 height 506
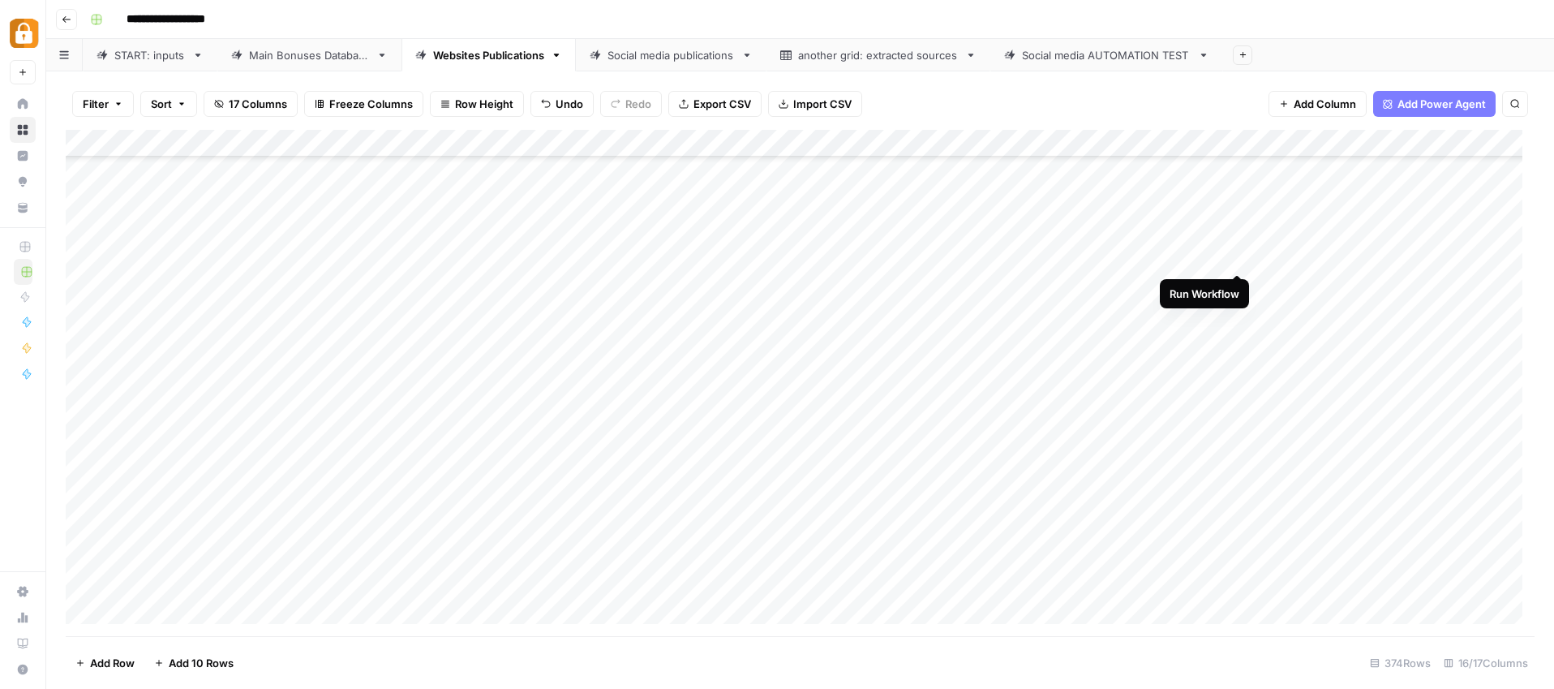
click at [1240, 258] on div "Add Column" at bounding box center [800, 383] width 1469 height 506
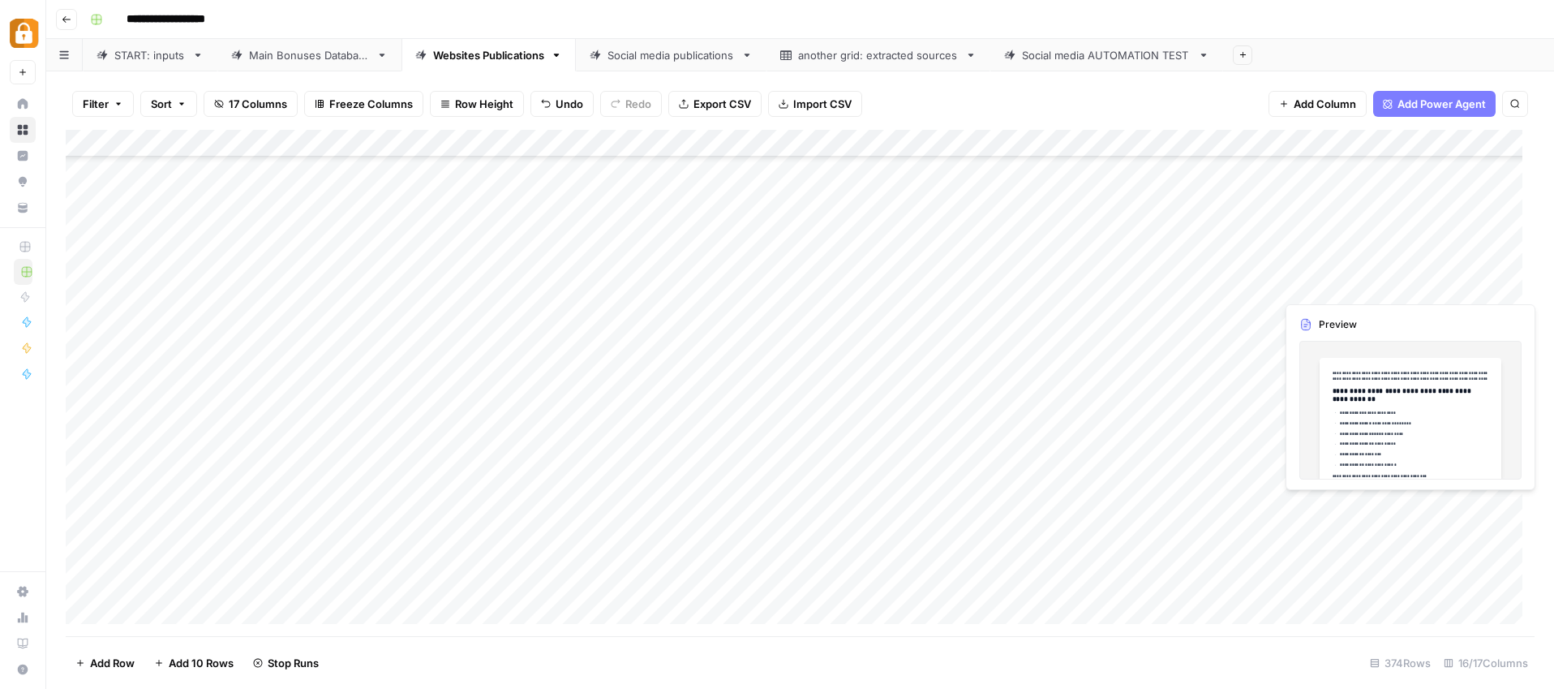
click at [1446, 283] on div "Add Column" at bounding box center [800, 383] width 1469 height 506
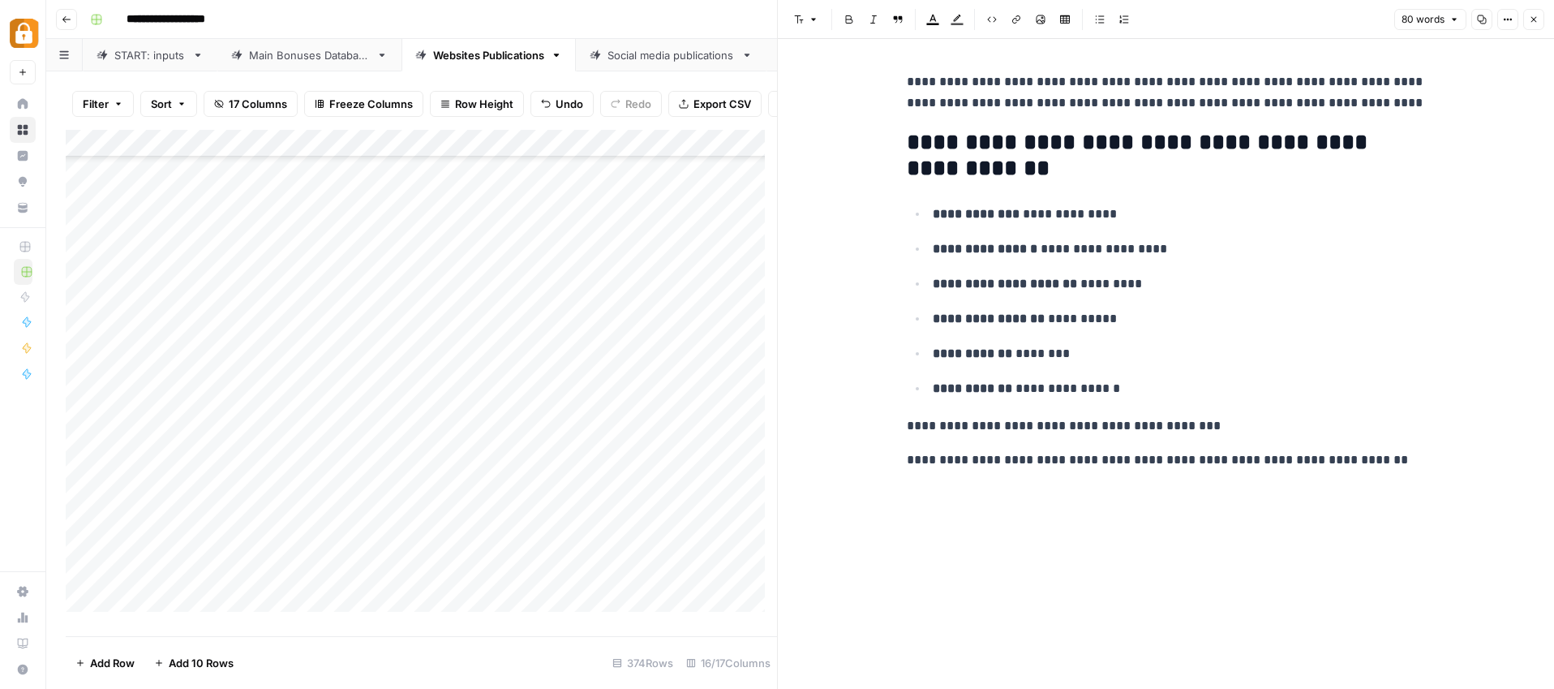
click at [1534, 21] on icon "button" at bounding box center [1534, 20] width 10 height 10
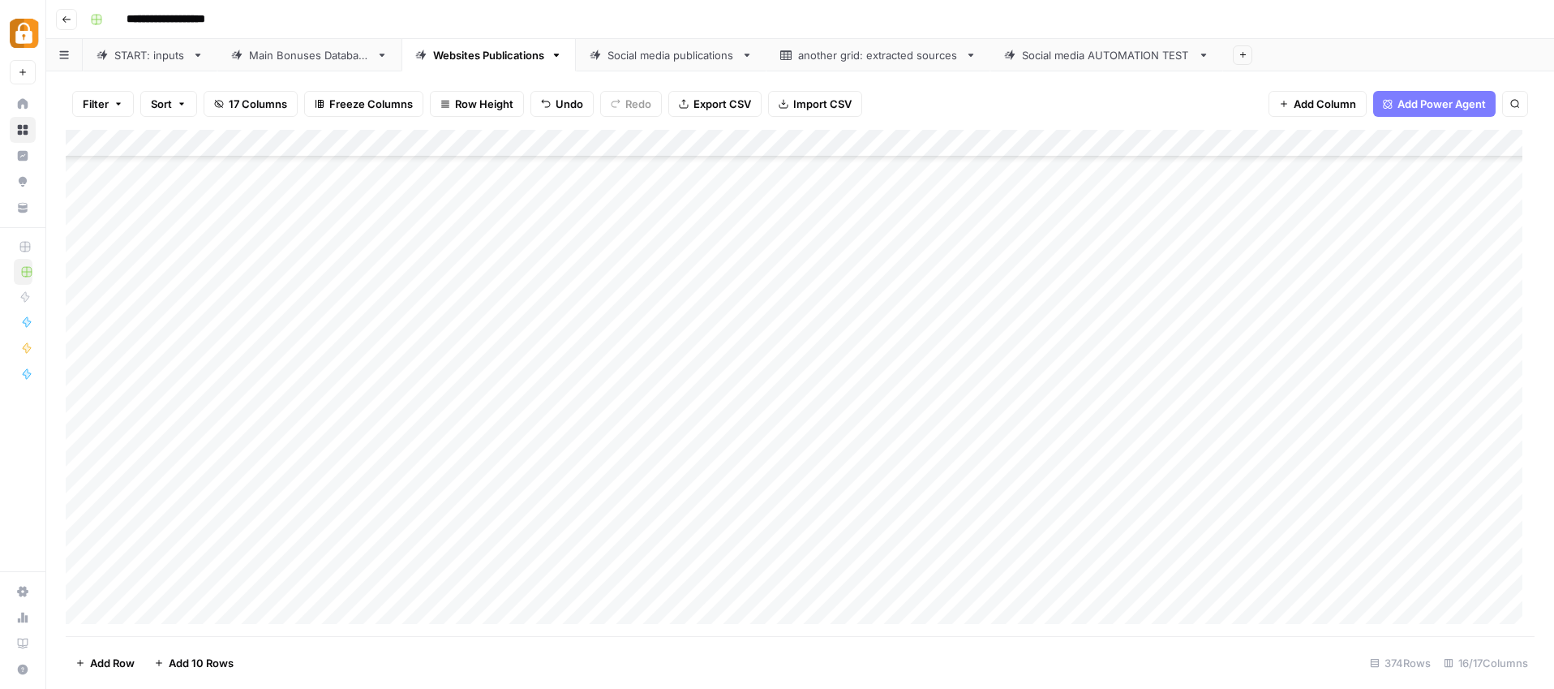
click at [1338, 391] on div "Add Column" at bounding box center [800, 383] width 1469 height 506
click at [1357, 342] on div "Add Column" at bounding box center [800, 383] width 1469 height 506
click at [1348, 225] on div "Add Column" at bounding box center [800, 383] width 1469 height 506
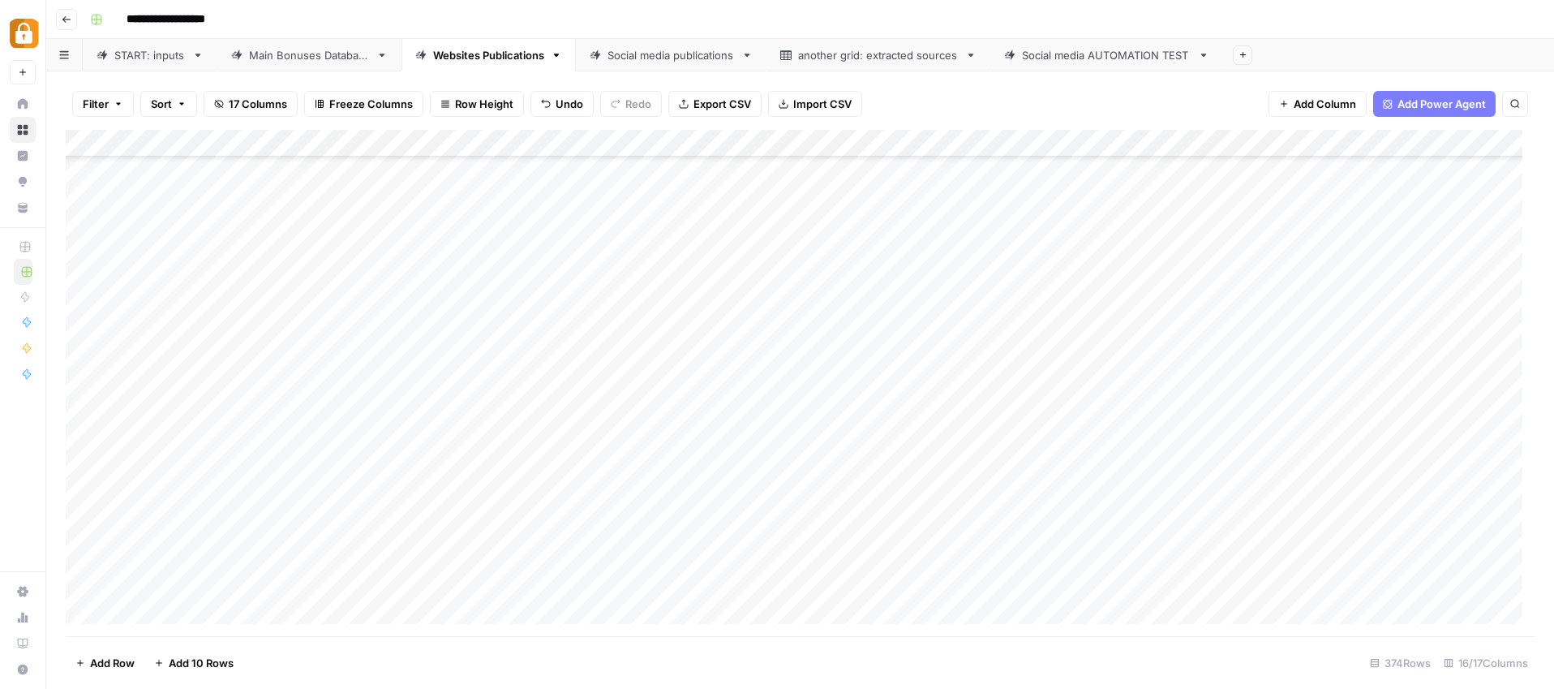
click at [1357, 195] on div "Add Column" at bounding box center [800, 383] width 1469 height 506
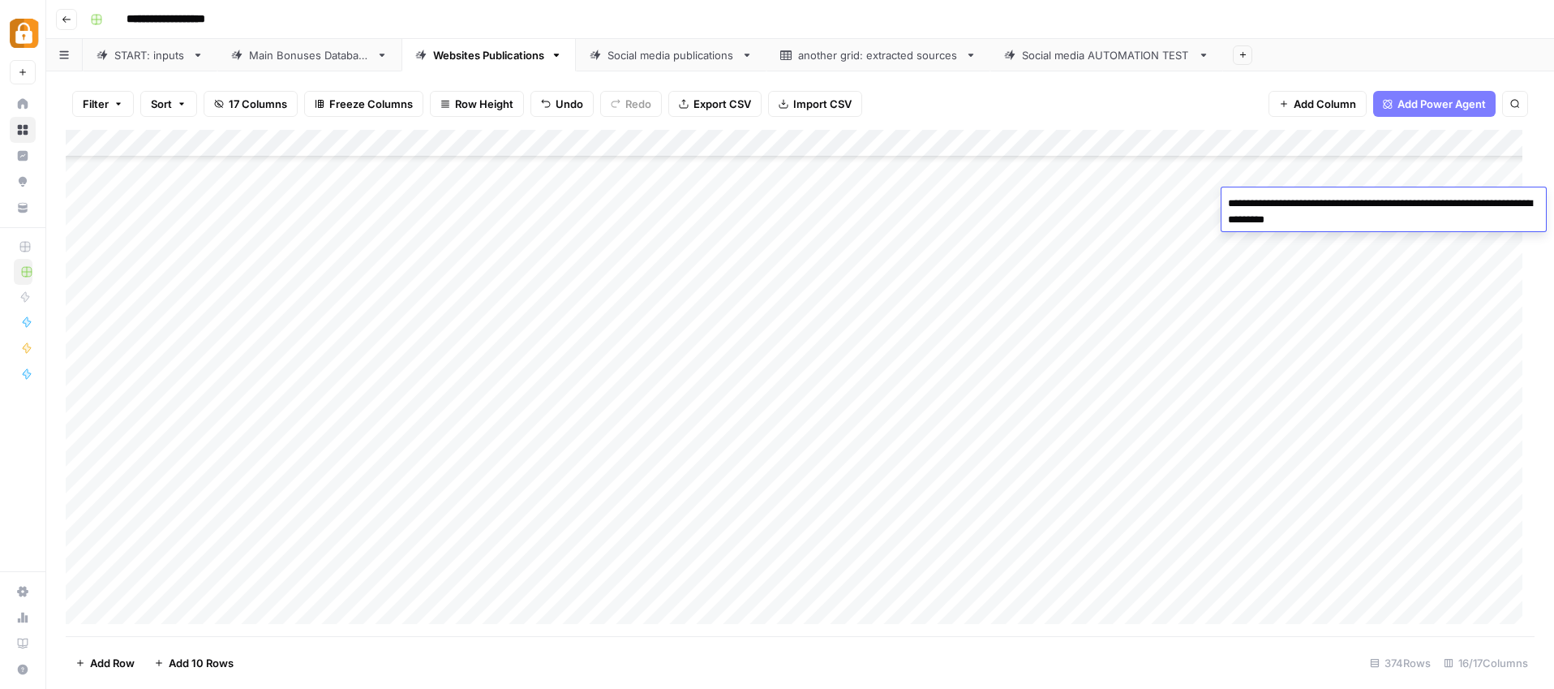
click at [1361, 344] on div "Add Column" at bounding box center [800, 383] width 1469 height 506
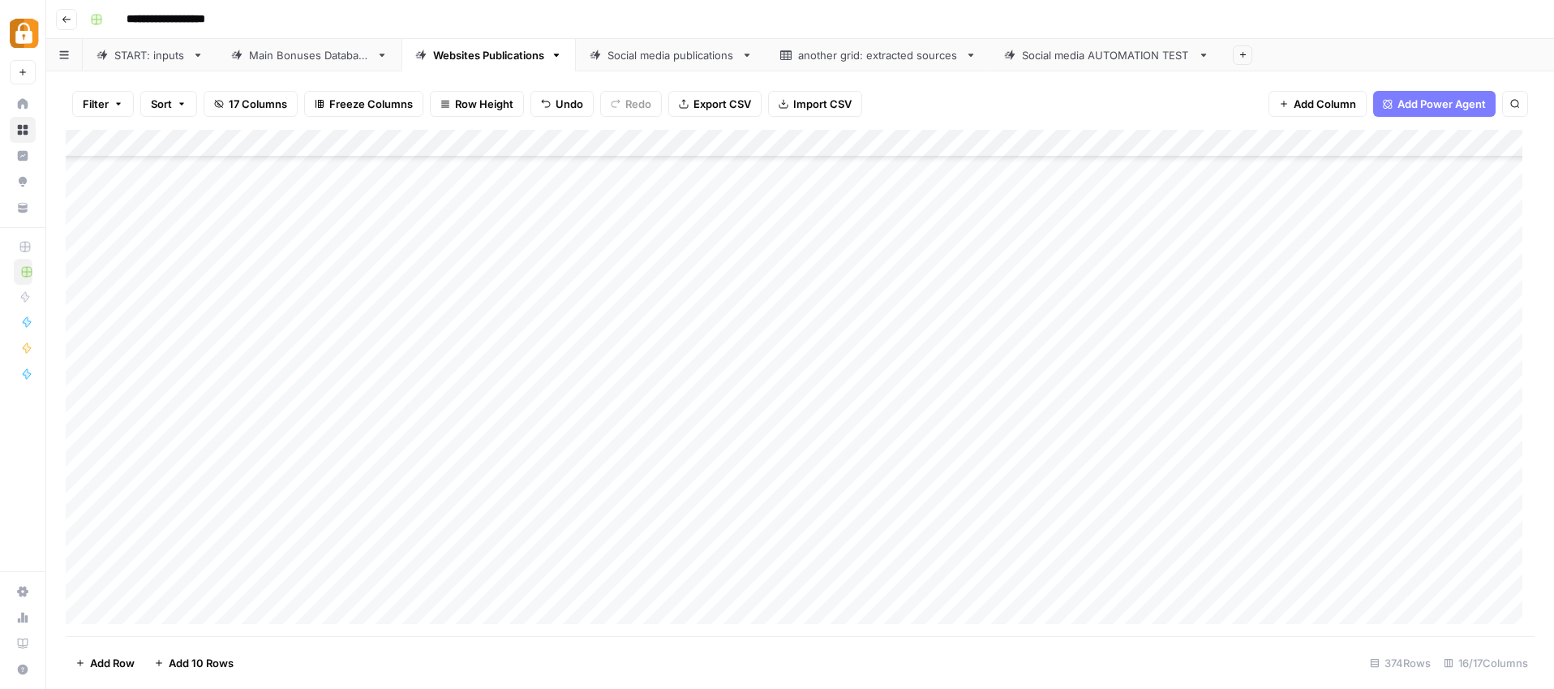
click at [309, 60] on div "Main Bonuses Database" at bounding box center [309, 55] width 121 height 16
click at [938, 277] on div "Add Column" at bounding box center [800, 383] width 1469 height 506
click at [1085, 321] on div "Add Column" at bounding box center [800, 383] width 1469 height 506
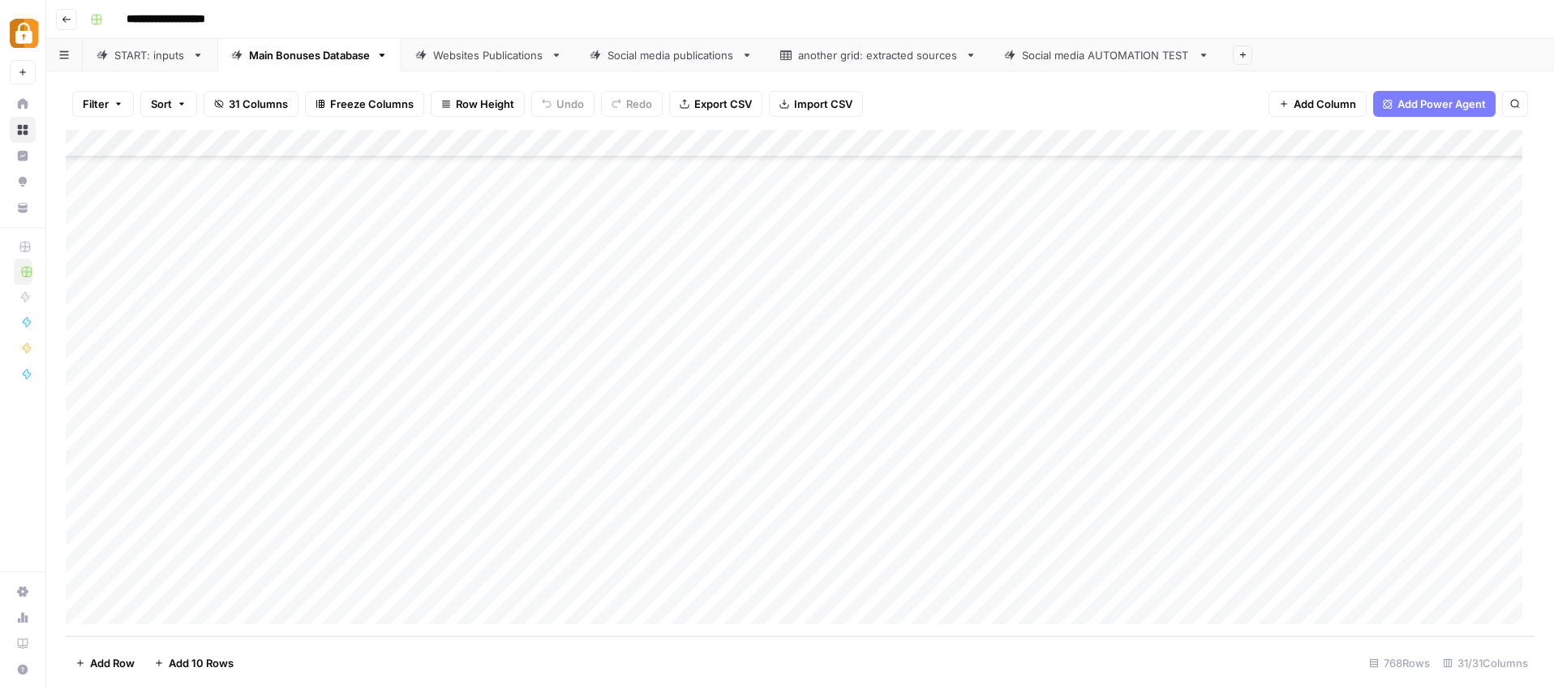
click at [1069, 278] on div "Add Column" at bounding box center [800, 383] width 1469 height 506
click at [1015, 281] on div "Add Column" at bounding box center [800, 383] width 1469 height 506
click at [1337, 278] on div "Add Column" at bounding box center [800, 383] width 1469 height 506
click at [483, 58] on div "Websites Publications" at bounding box center [488, 55] width 111 height 16
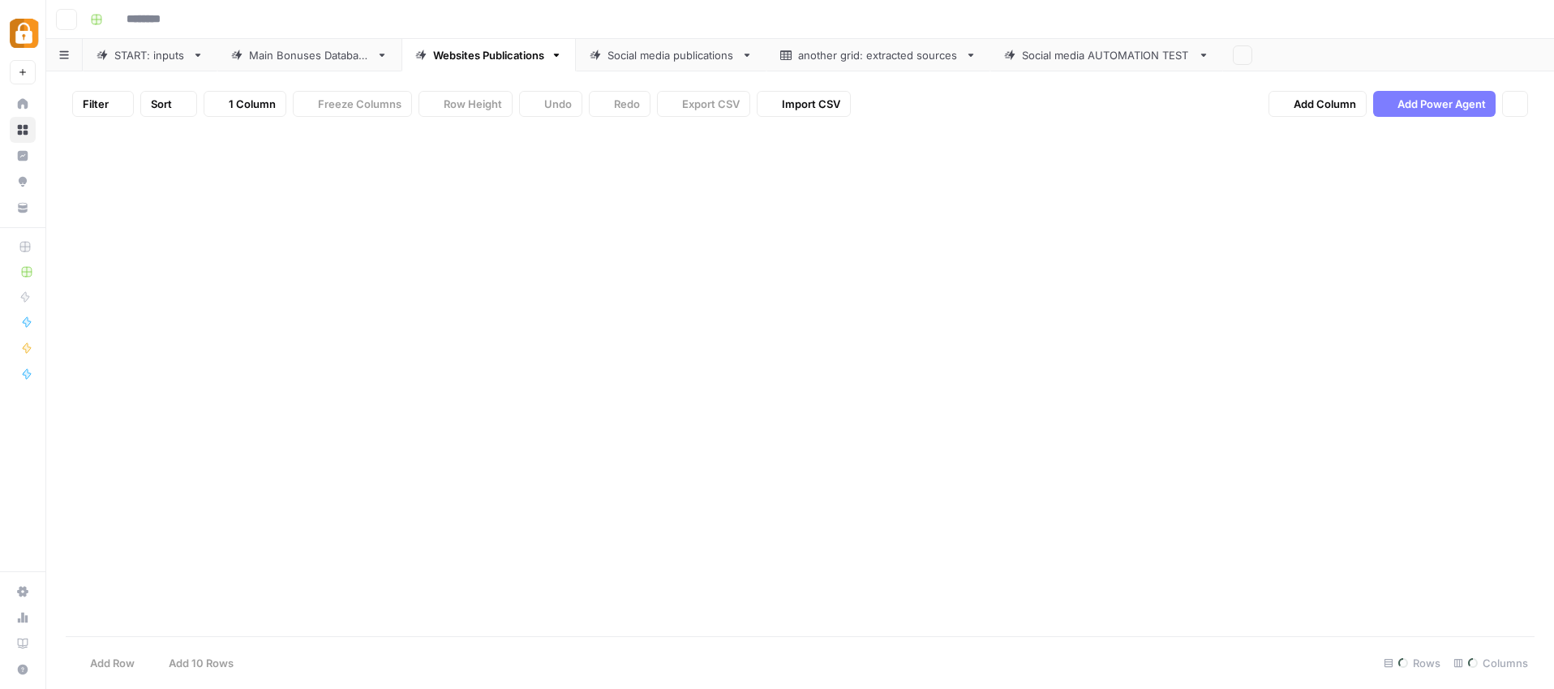
type input "**********"
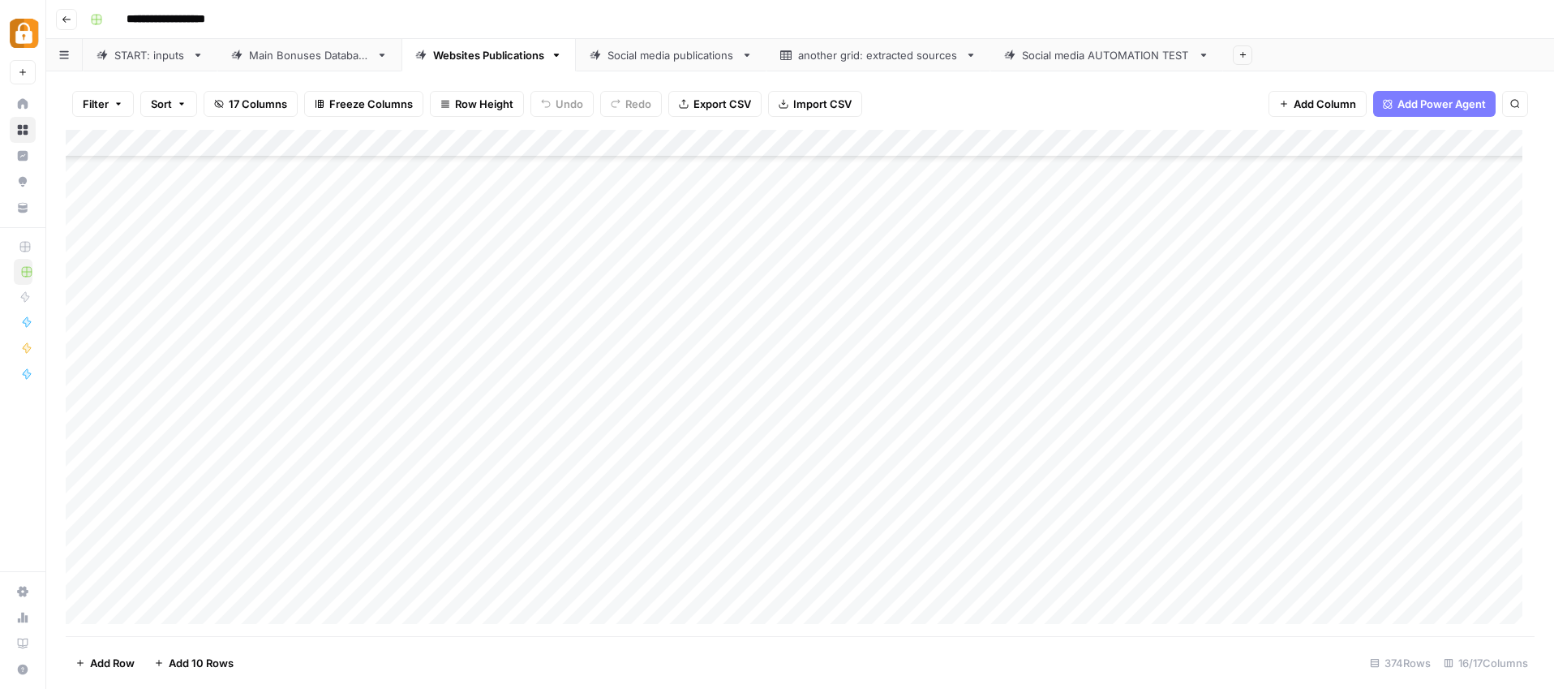
scroll to position [9876, 0]
click at [290, 60] on div "Main Bonuses Database" at bounding box center [309, 55] width 121 height 16
click at [462, 54] on div "Websites Publications" at bounding box center [488, 55] width 111 height 16
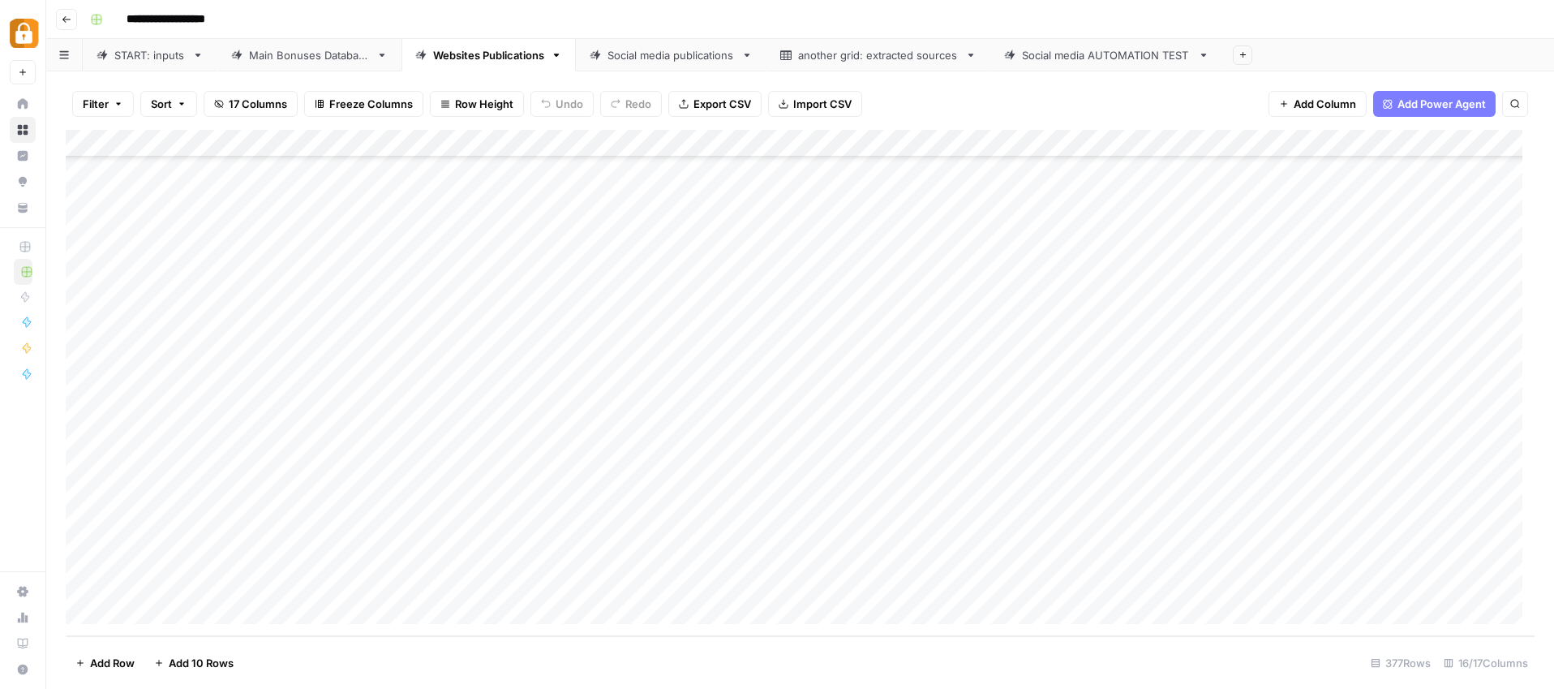
click at [286, 63] on link "Main Bonuses Database" at bounding box center [309, 55] width 184 height 32
click at [1422, 337] on div "Add Column" at bounding box center [800, 383] width 1469 height 506
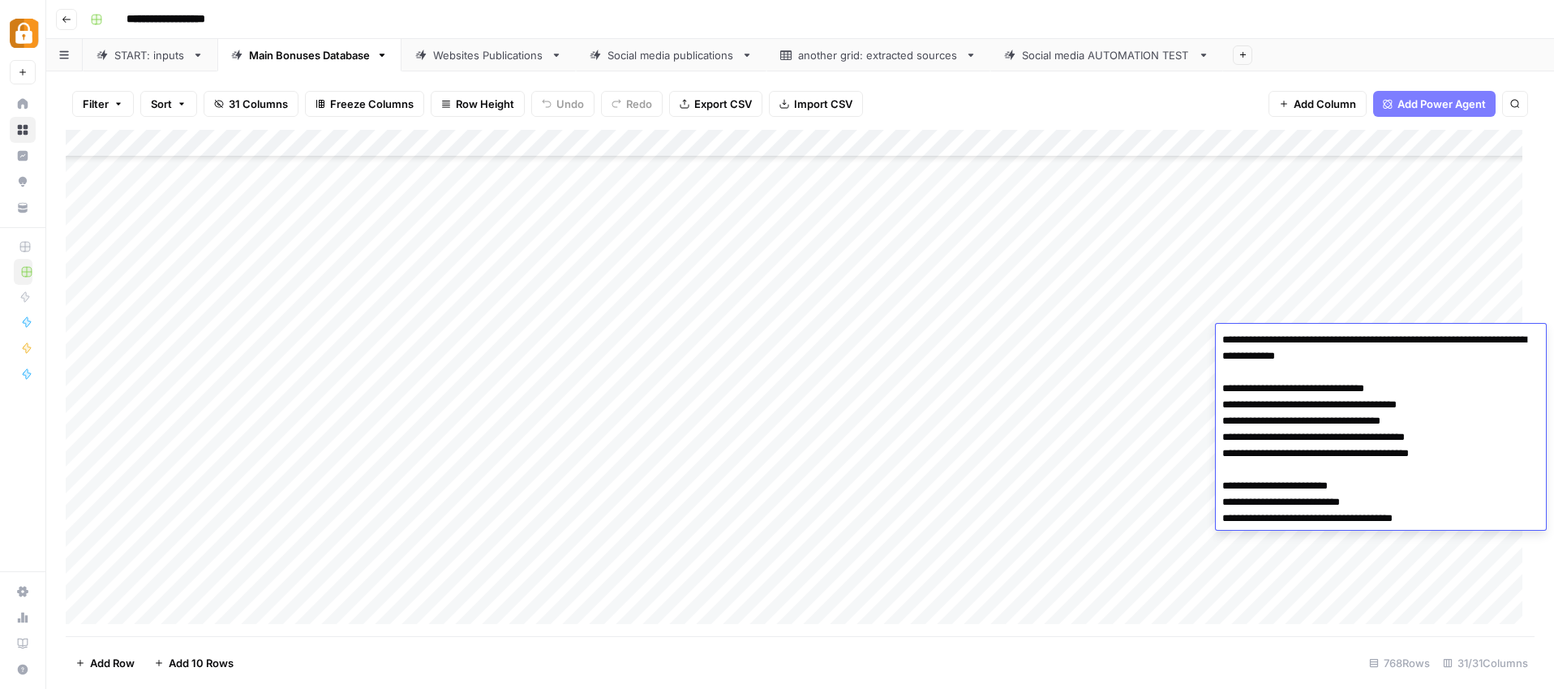
drag, startPoint x: 1259, startPoint y: 387, endPoint x: 1266, endPoint y: 444, distance: 57.3
click at [1266, 444] on textarea "**********" at bounding box center [1381, 429] width 330 height 201
click at [1283, 456] on textarea "**********" at bounding box center [1381, 429] width 330 height 201
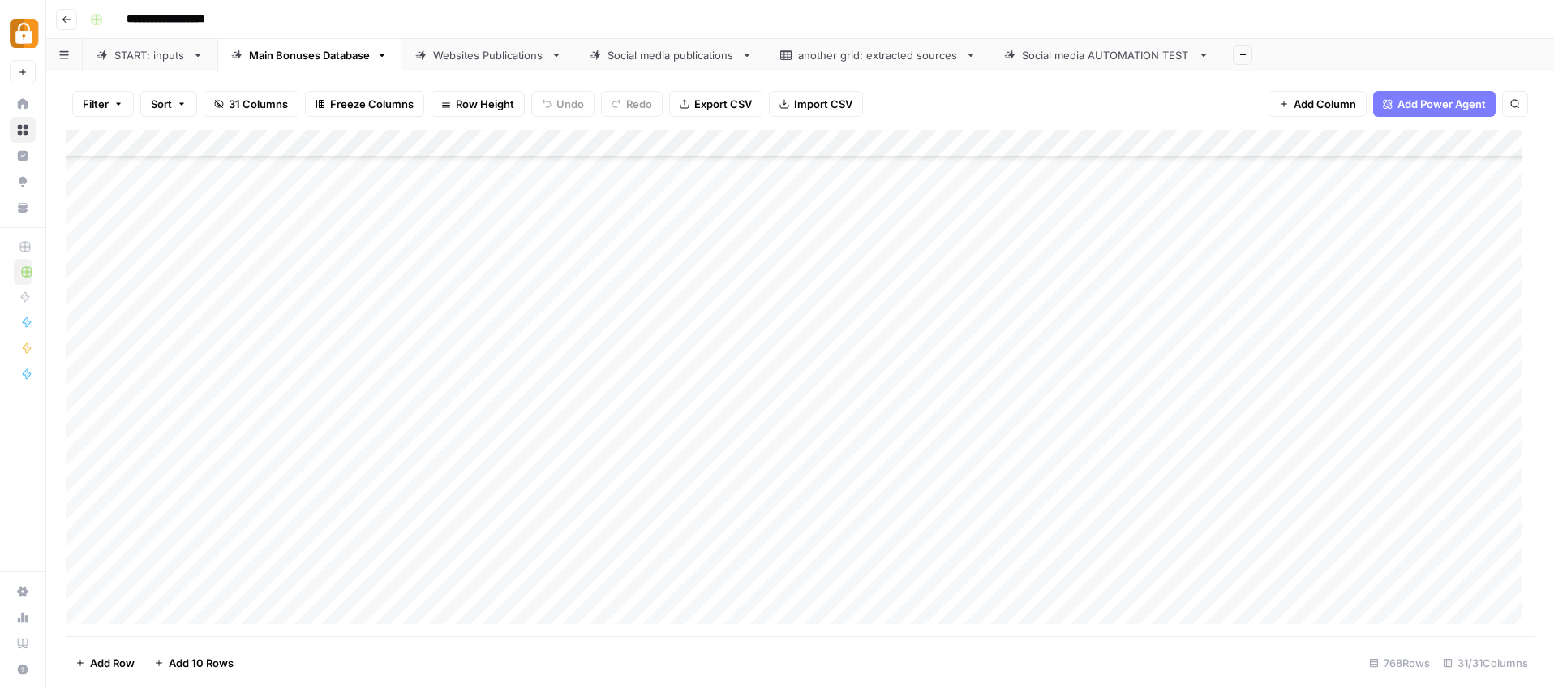
click at [509, 57] on div "Websites Publications" at bounding box center [488, 55] width 111 height 16
click at [979, 379] on div "Add Column" at bounding box center [800, 383] width 1469 height 506
click at [81, 527] on div "Add Column" at bounding box center [800, 383] width 1469 height 506
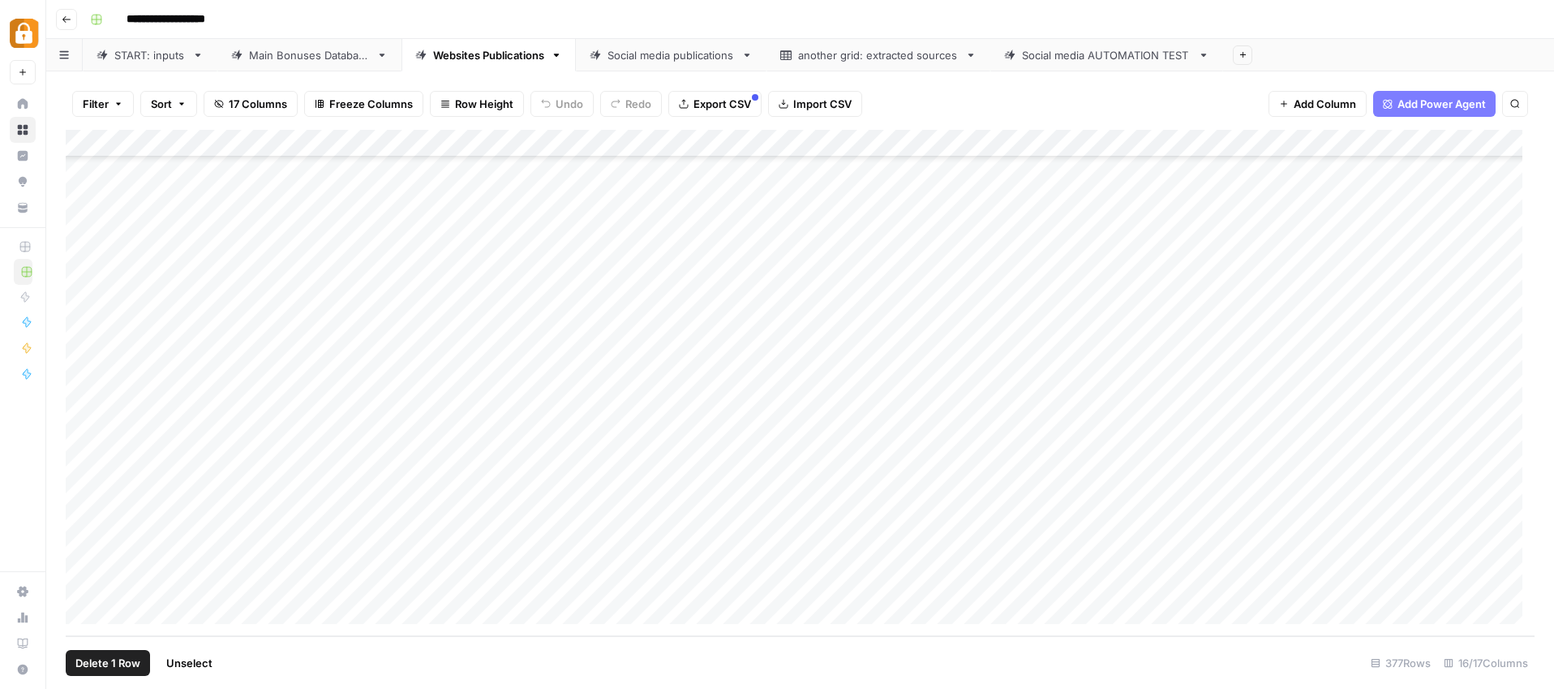
click at [86, 556] on div "Add Column" at bounding box center [800, 383] width 1469 height 506
click at [82, 579] on div "Add Column" at bounding box center [800, 383] width 1469 height 506
click at [91, 660] on span "Delete 3 Rows" at bounding box center [111, 663] width 72 height 16
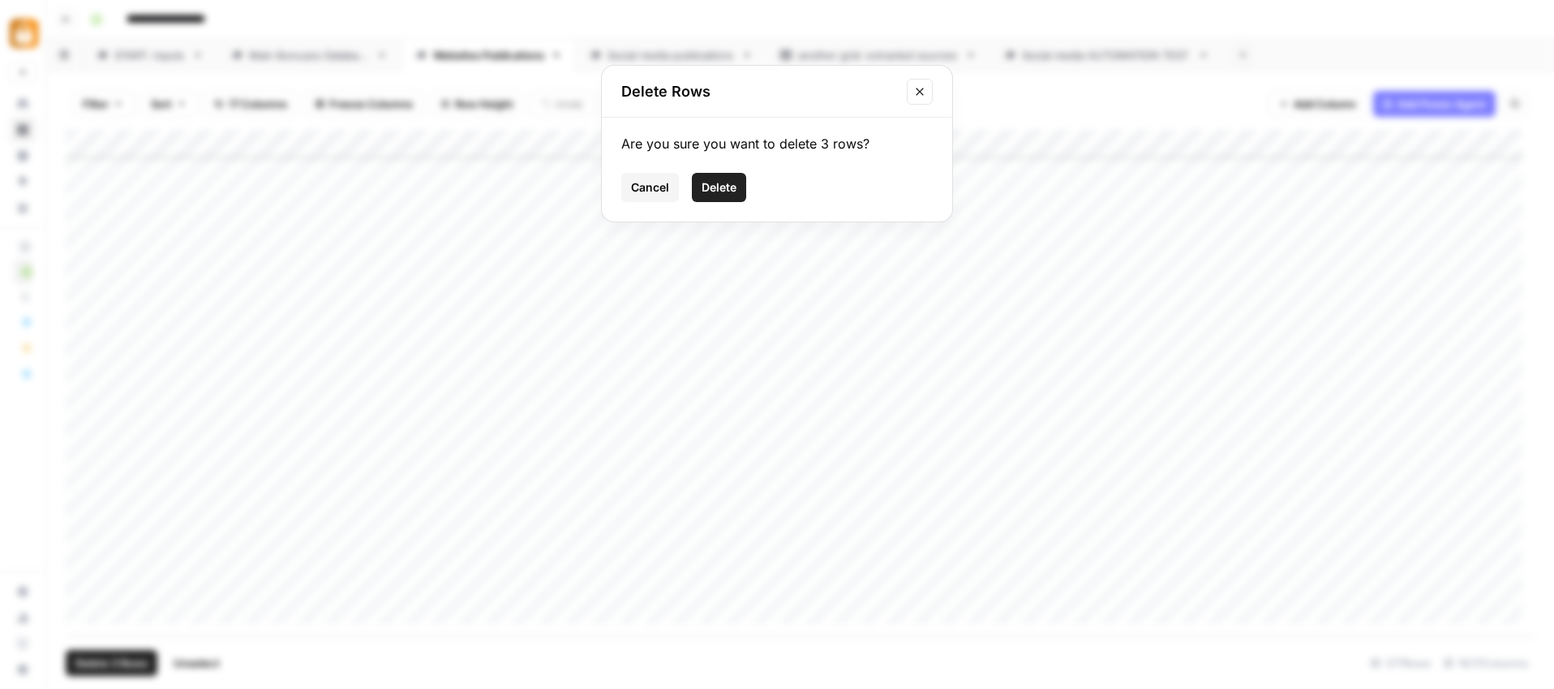
click at [716, 183] on span "Delete" at bounding box center [719, 187] width 35 height 16
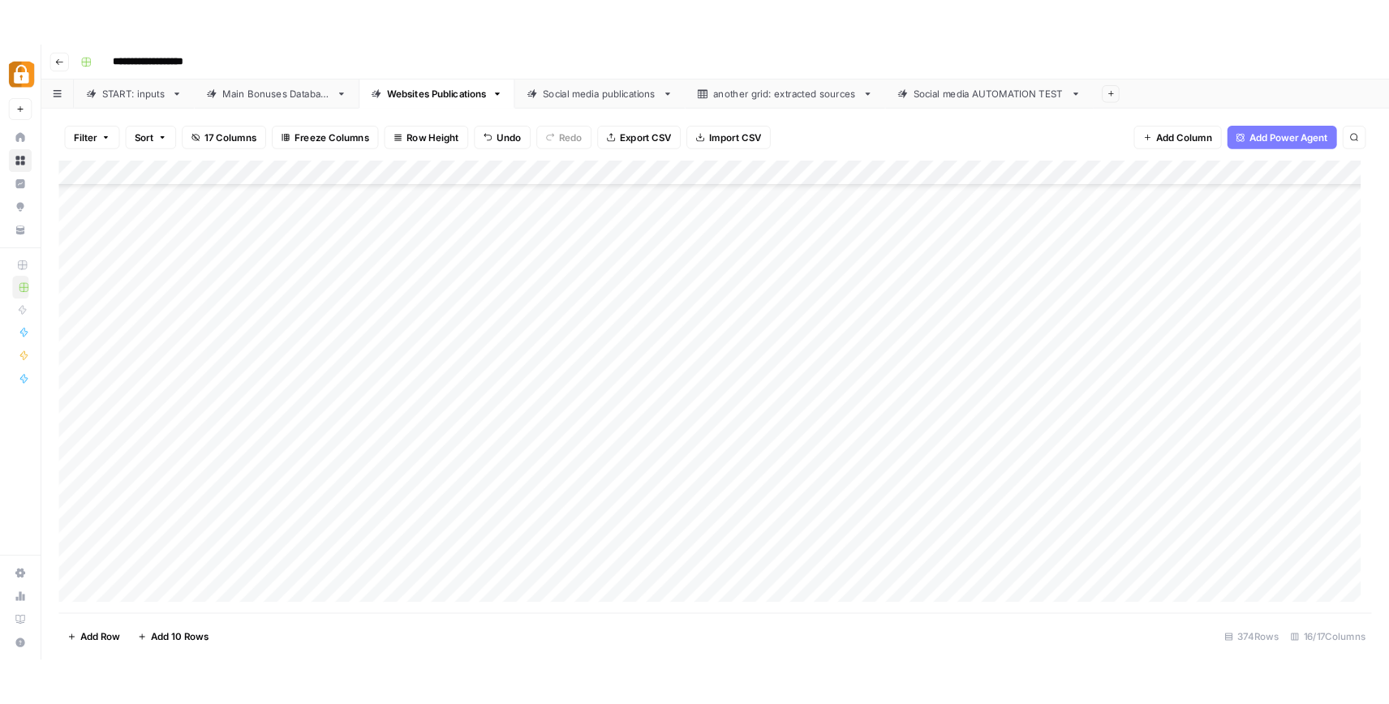
scroll to position [9510, 0]
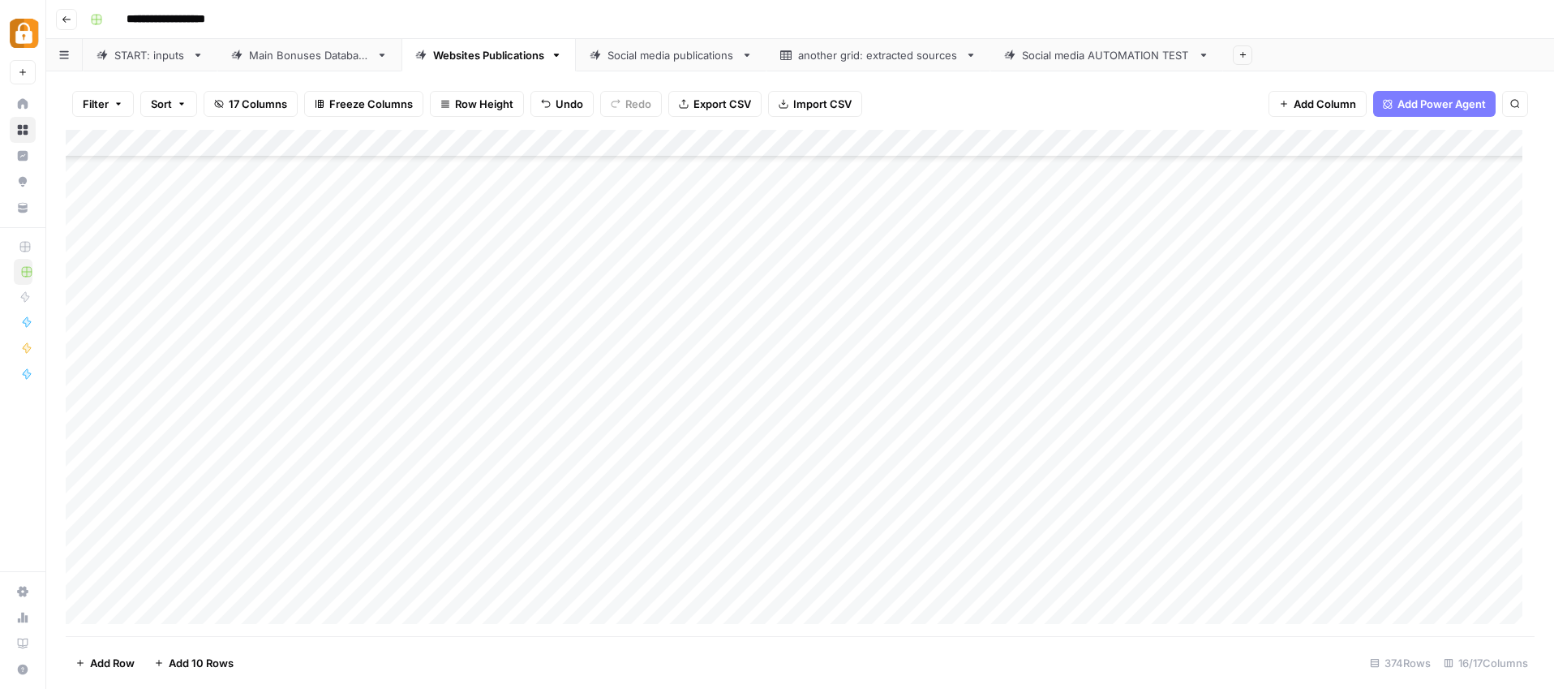
click at [1348, 451] on div "Add Column" at bounding box center [800, 383] width 1469 height 506
click at [1330, 476] on div "Add Column" at bounding box center [800, 383] width 1469 height 506
click at [1324, 481] on textarea "**********" at bounding box center [1384, 489] width 325 height 39
type textarea "**********"
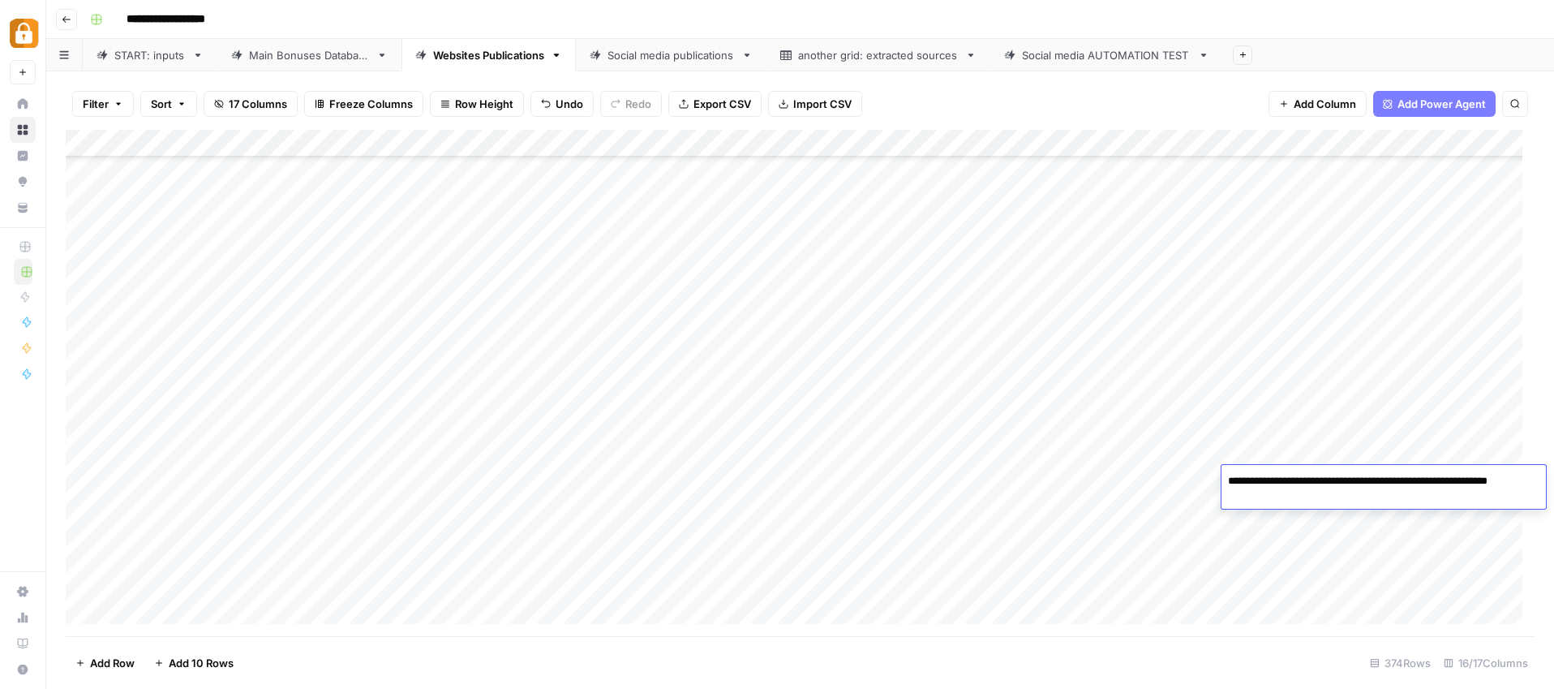
click at [1296, 530] on div "Add Column" at bounding box center [800, 383] width 1469 height 506
click at [357, 56] on div "Main Bonuses Database" at bounding box center [309, 55] width 121 height 16
click at [176, 56] on div "START: inputs" at bounding box center [149, 55] width 71 height 16
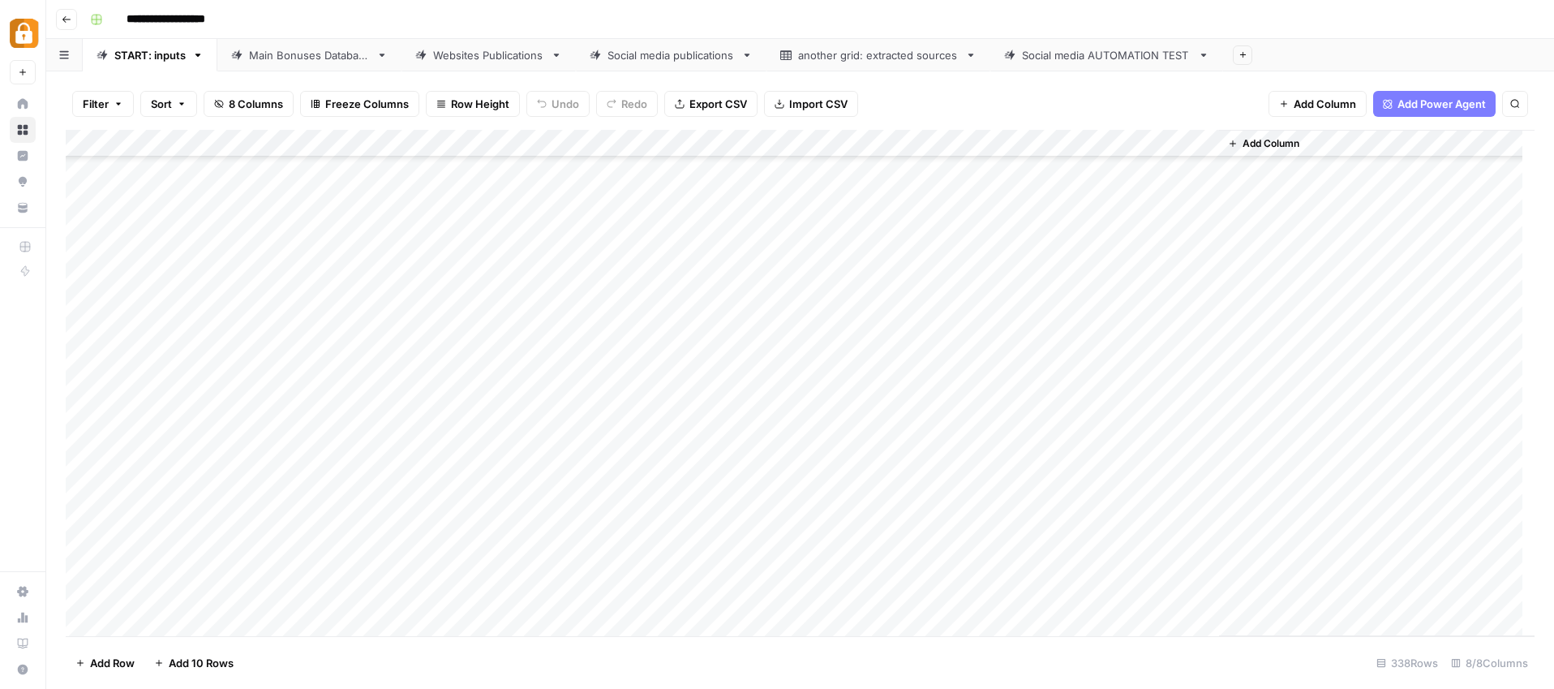
scroll to position [8556, 0]
click at [483, 70] on div "**********" at bounding box center [800, 344] width 1508 height 689
click at [490, 56] on div "Websites Publications" at bounding box center [488, 55] width 111 height 16
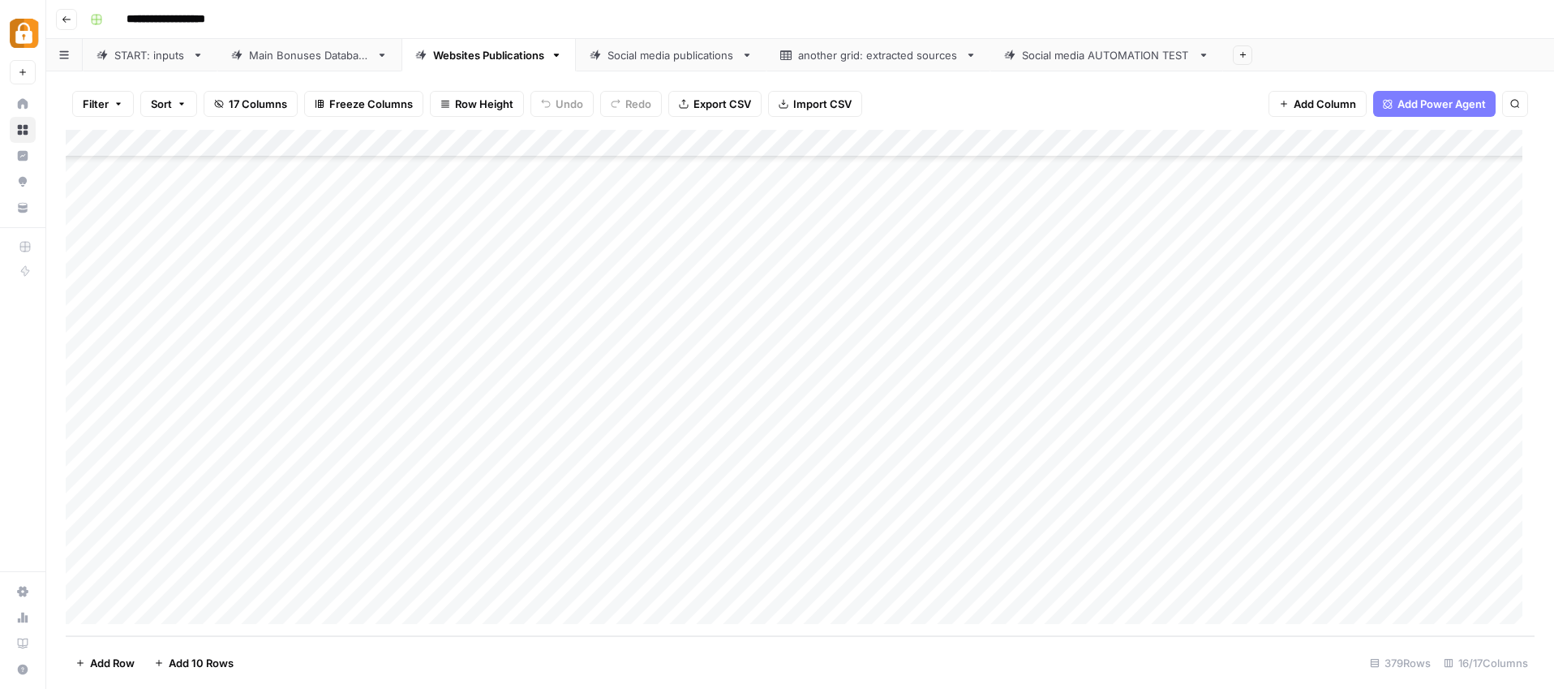
click at [557, 499] on div "Add Column" at bounding box center [800, 383] width 1469 height 506
click at [544, 587] on div "Add Column" at bounding box center [800, 383] width 1469 height 506
click at [571, 592] on div "Add Column" at bounding box center [800, 383] width 1469 height 506
click at [575, 586] on div "Add Column" at bounding box center [800, 383] width 1469 height 506
click at [568, 548] on div "Add Column" at bounding box center [800, 383] width 1469 height 506
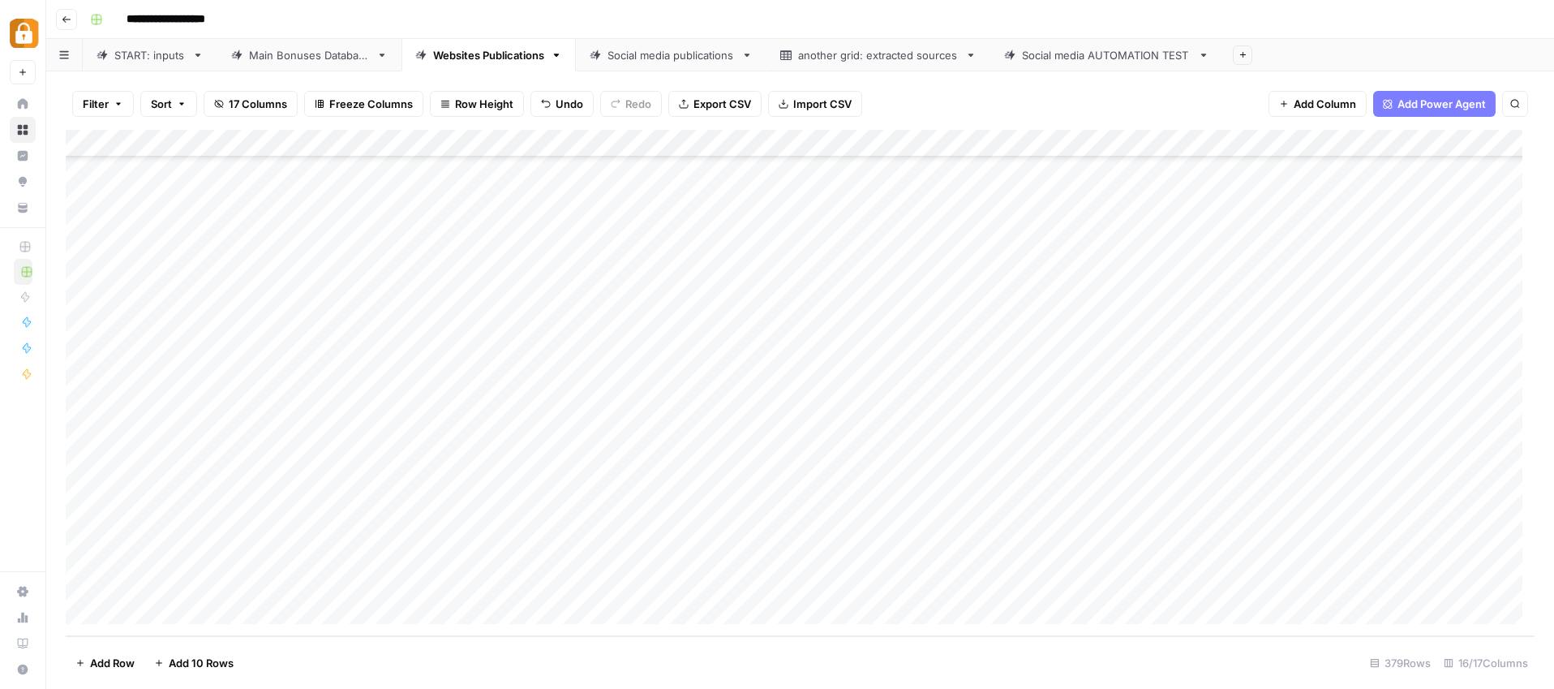
click at [533, 557] on div "Add Column" at bounding box center [800, 383] width 1469 height 506
click at [533, 557] on textarea at bounding box center [609, 556] width 260 height 23
type textarea "**********"
click at [566, 522] on div "Add Column" at bounding box center [800, 383] width 1469 height 506
click at [533, 531] on div "Add Column" at bounding box center [800, 383] width 1469 height 506
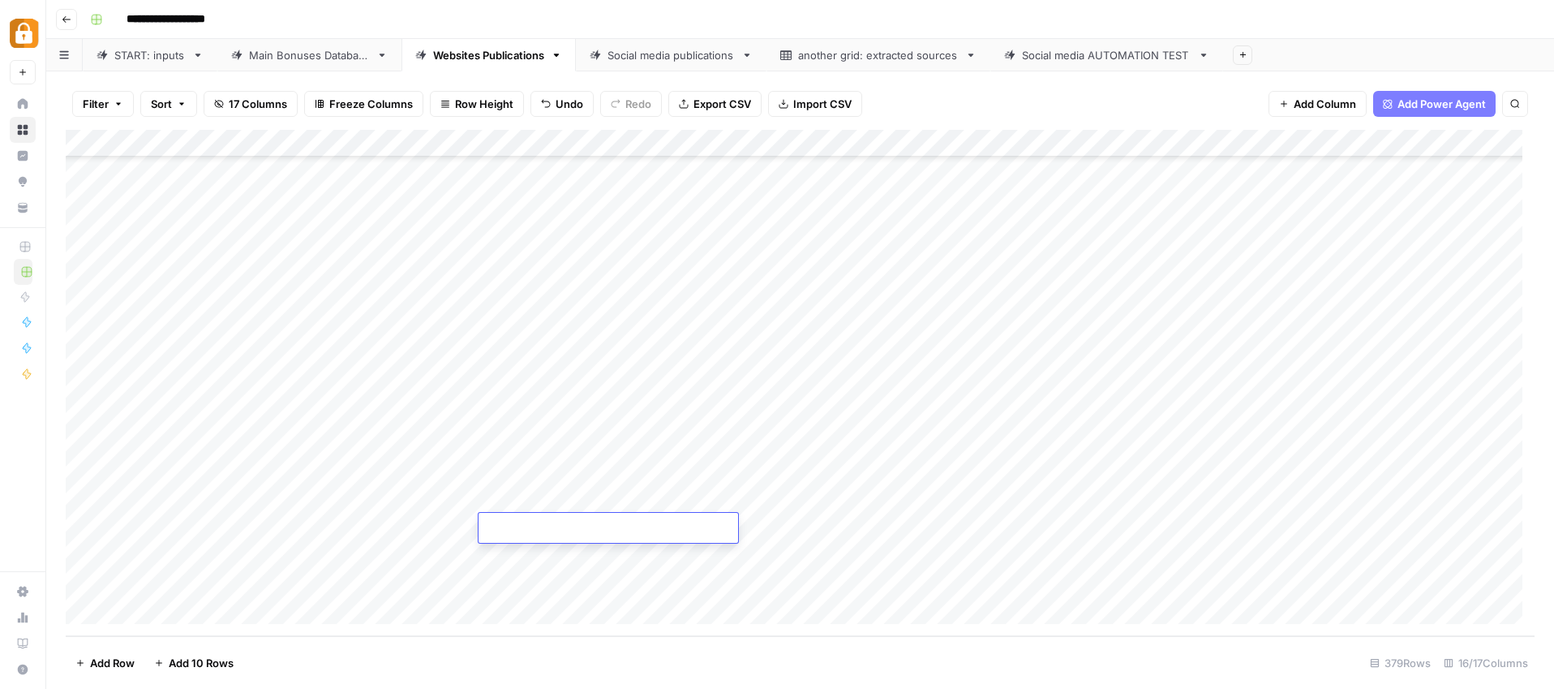
type textarea "**********"
click at [539, 479] on div "Add Column" at bounding box center [800, 383] width 1469 height 506
click at [540, 498] on div "Add Column" at bounding box center [800, 383] width 1469 height 506
click at [559, 505] on div "Add Column" at bounding box center [800, 383] width 1469 height 506
type textarea "**********"
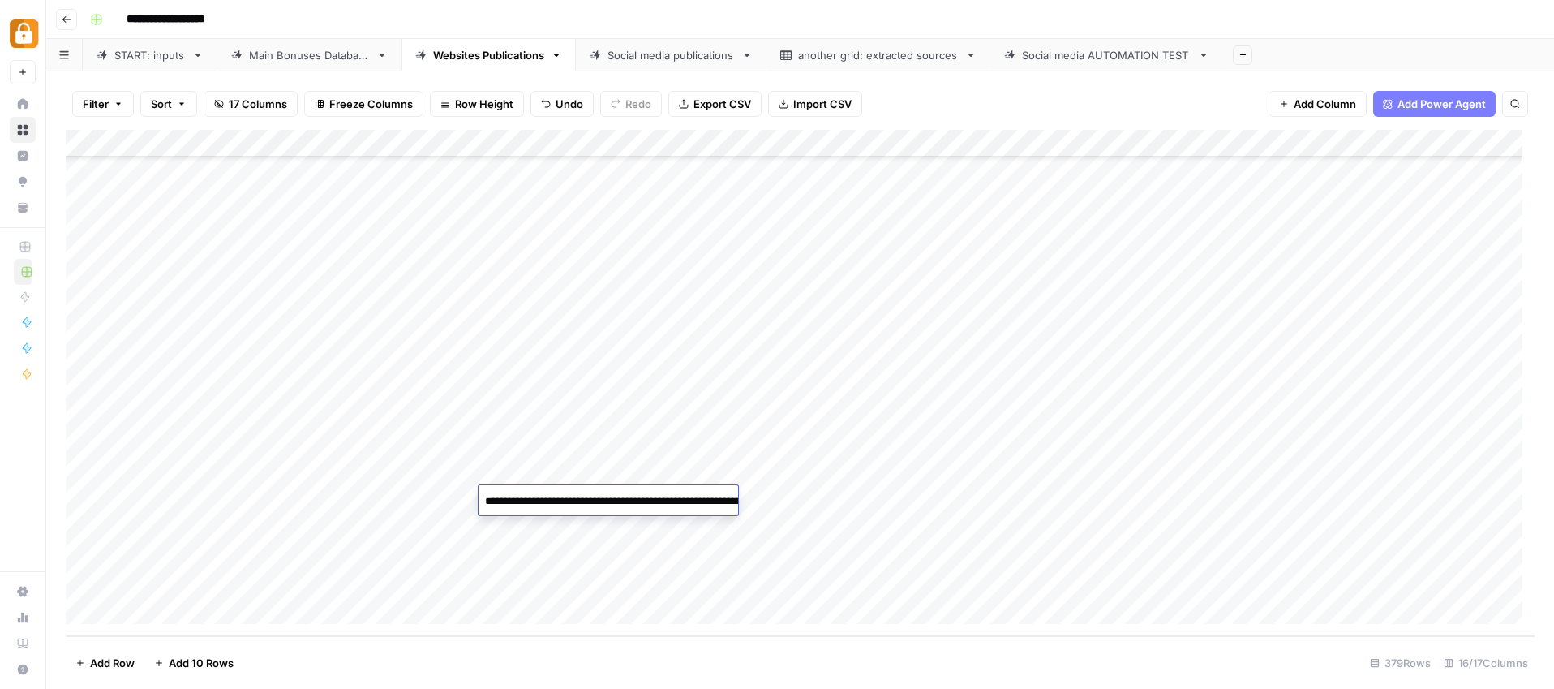
click at [564, 448] on div "Add Column" at bounding box center [800, 383] width 1469 height 506
click at [1111, 470] on div "Add Column" at bounding box center [800, 383] width 1469 height 506
click at [1147, 497] on div "Add Column" at bounding box center [800, 383] width 1469 height 506
click at [1156, 532] on div "Add Column" at bounding box center [800, 383] width 1469 height 506
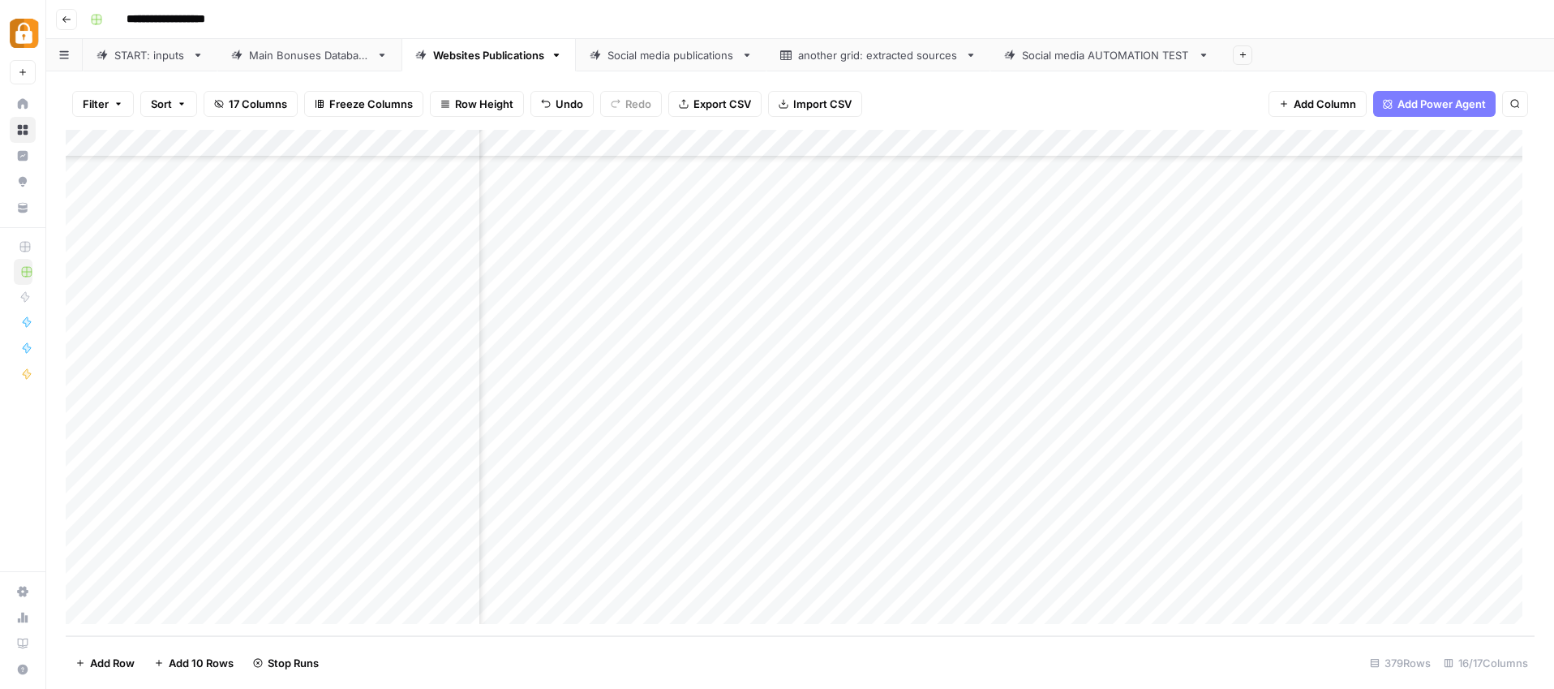
click at [1158, 556] on div "Add Column" at bounding box center [800, 383] width 1469 height 506
click at [1159, 587] on div "Add Column" at bounding box center [800, 383] width 1469 height 506
